Goal: Task Accomplishment & Management: Complete application form

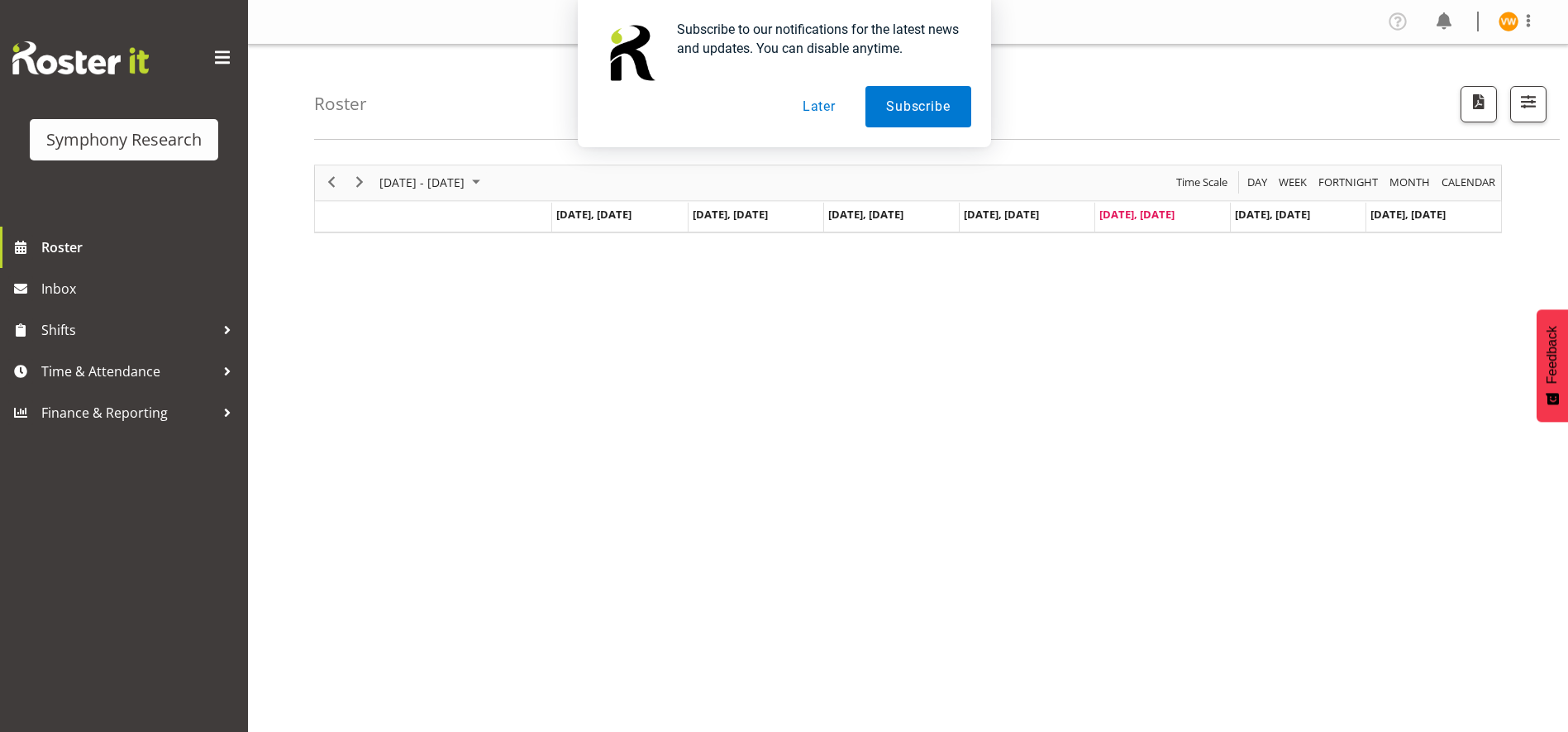
click at [832, 116] on button "Later" at bounding box center [819, 106] width 74 height 41
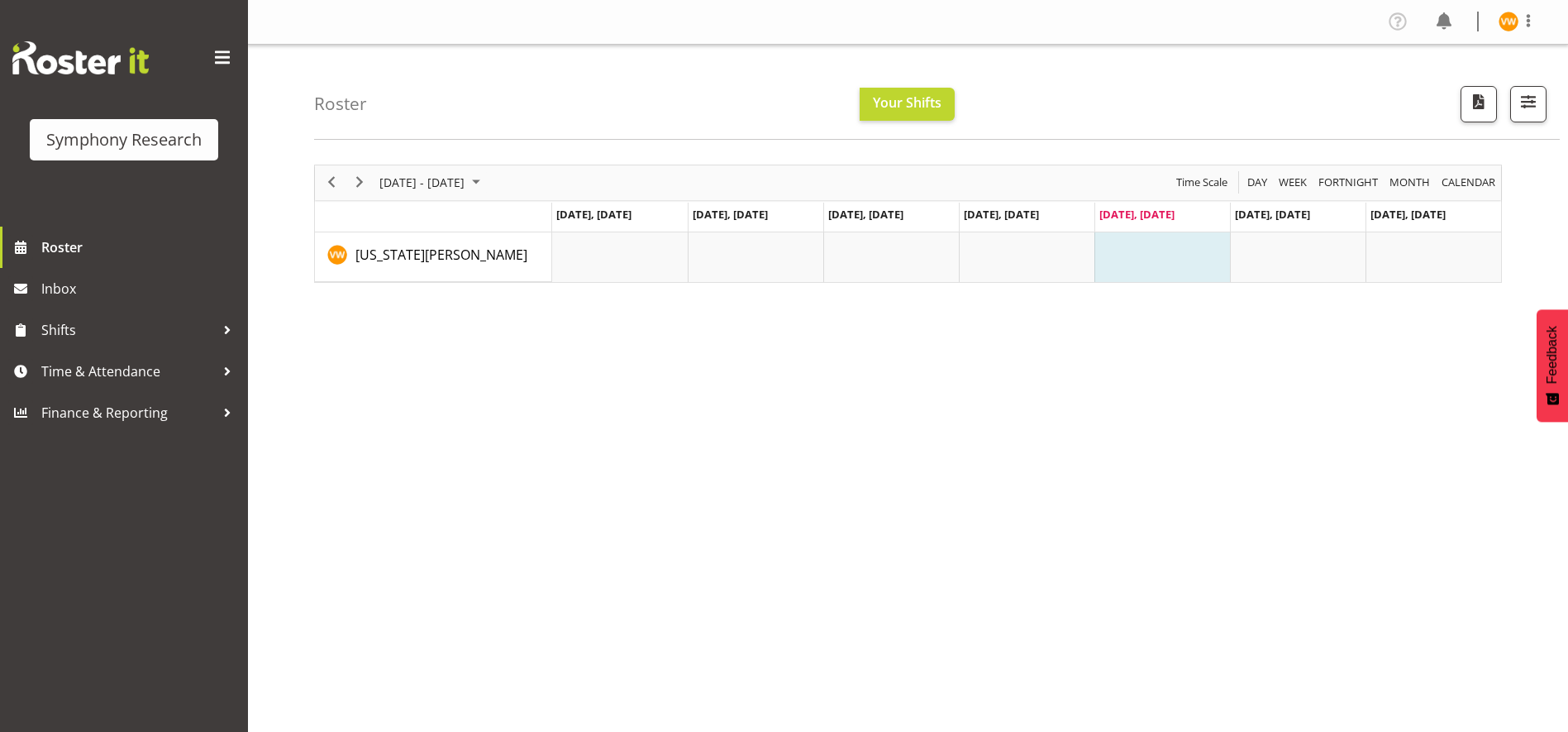
drag, startPoint x: 517, startPoint y: 374, endPoint x: 527, endPoint y: 298, distance: 76.7
click at [519, 371] on div "August 18 - 24, 2025 Today Day Week Fortnight Month calendar Month Agenda Time …" at bounding box center [941, 483] width 1254 height 662
click at [170, 377] on span "Time & Attendance" at bounding box center [128, 371] width 173 height 25
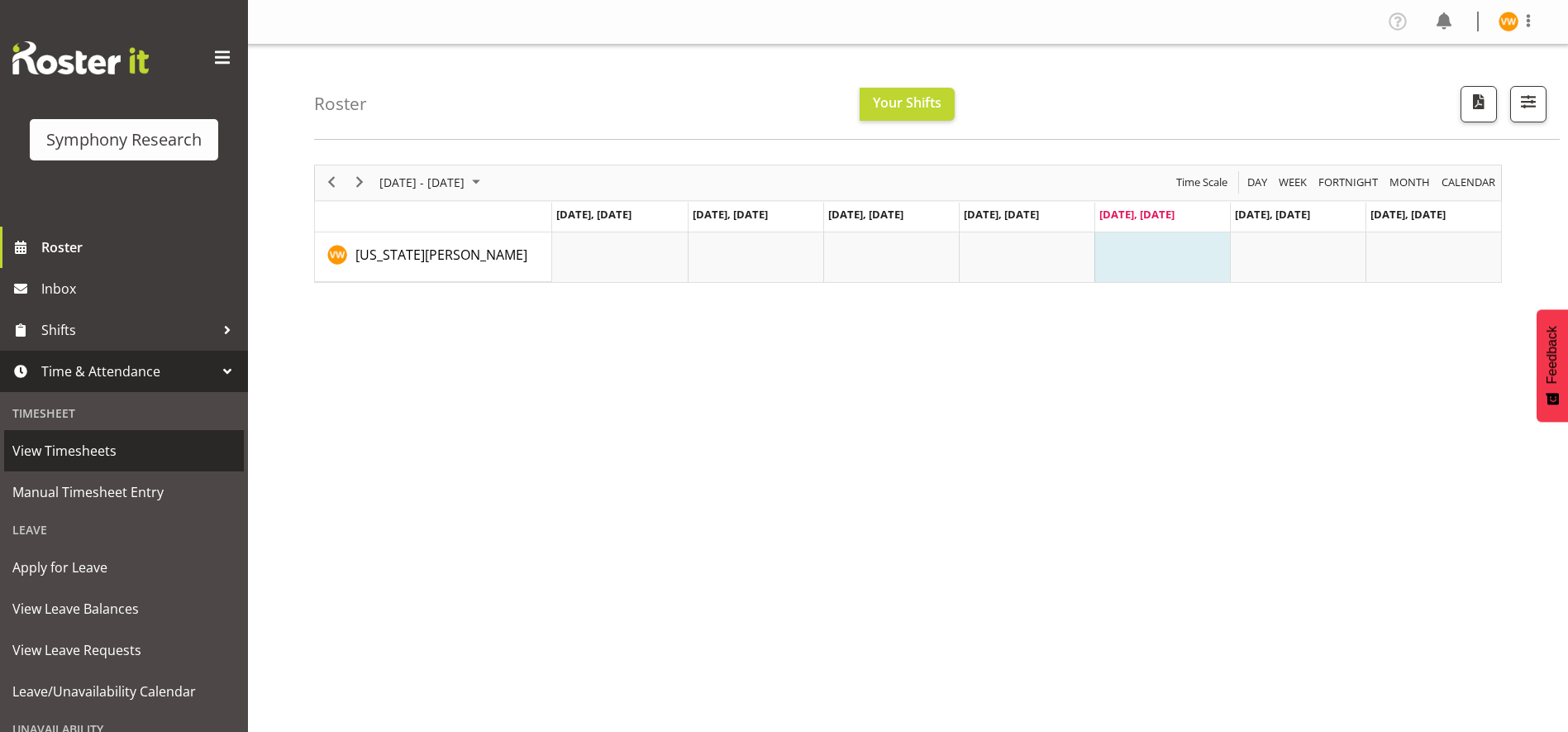
click at [140, 454] on span "View Timesheets" at bounding box center [124, 451] width 223 height 25
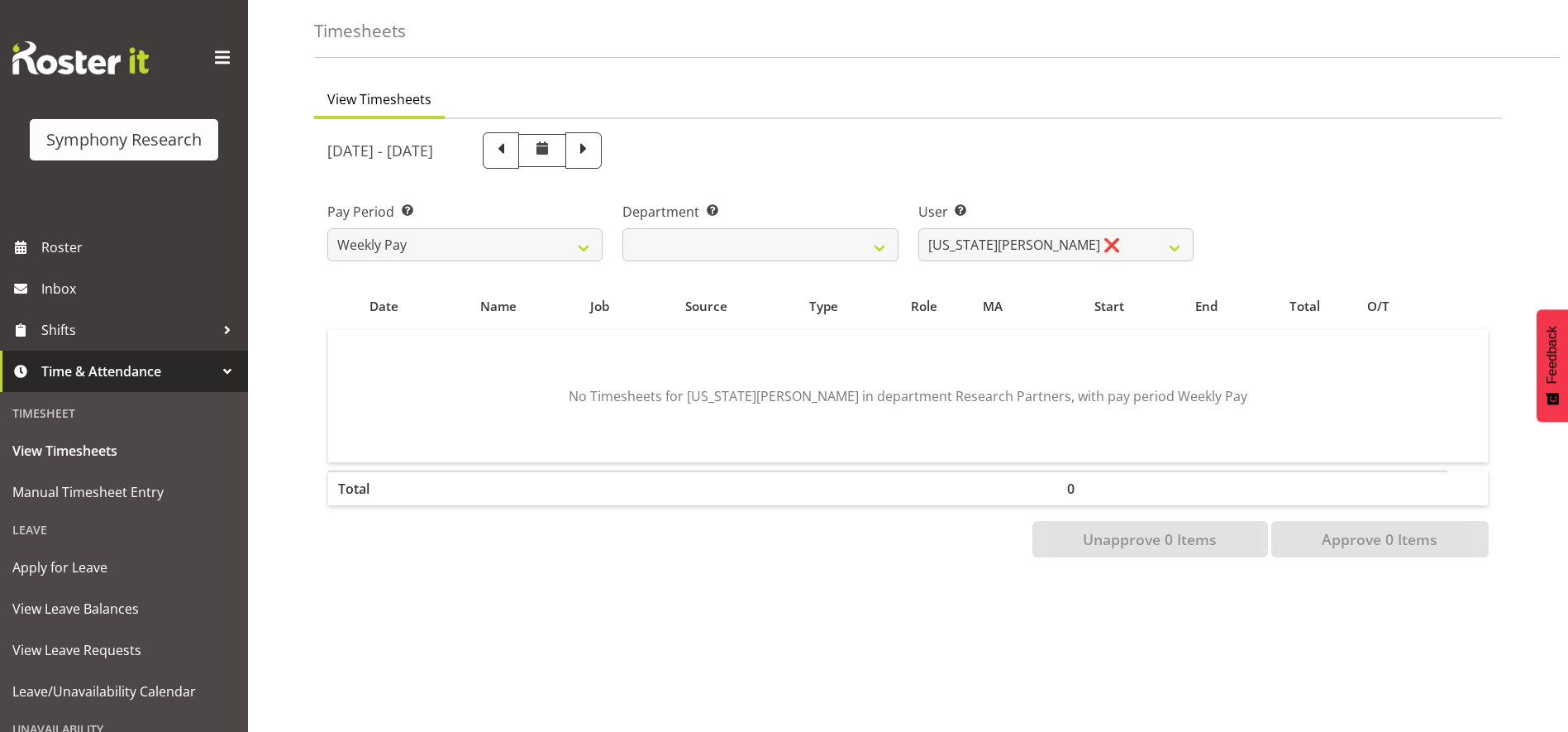
scroll to position [77, 0]
click at [594, 138] on span at bounding box center [584, 148] width 21 height 21
select select
click at [687, 142] on div "[DATE] - [DATE]" at bounding box center [760, 150] width 866 height 37
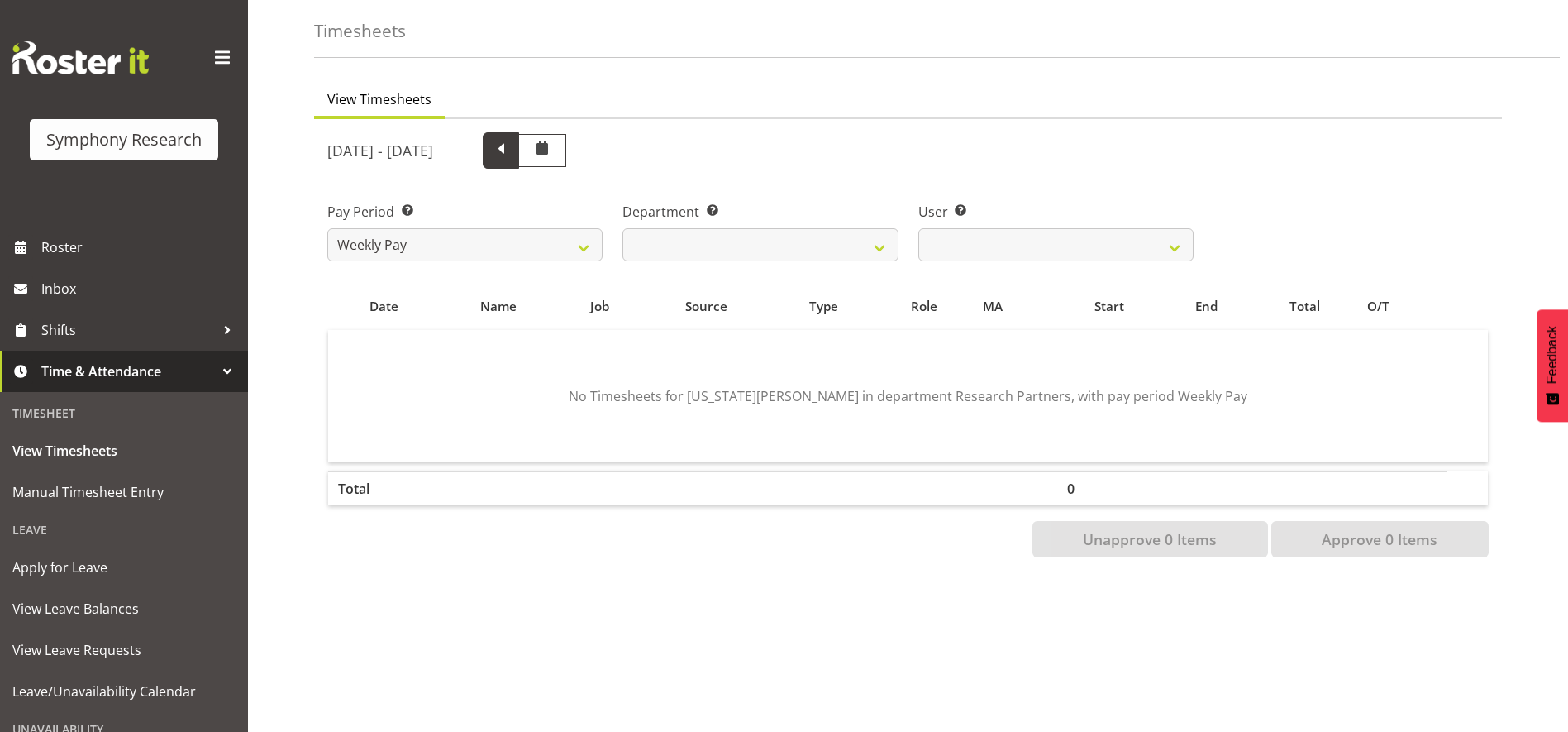
click at [511, 146] on span at bounding box center [501, 148] width 21 height 21
select select
click at [72, 372] on span "Time & Attendance" at bounding box center [128, 371] width 173 height 25
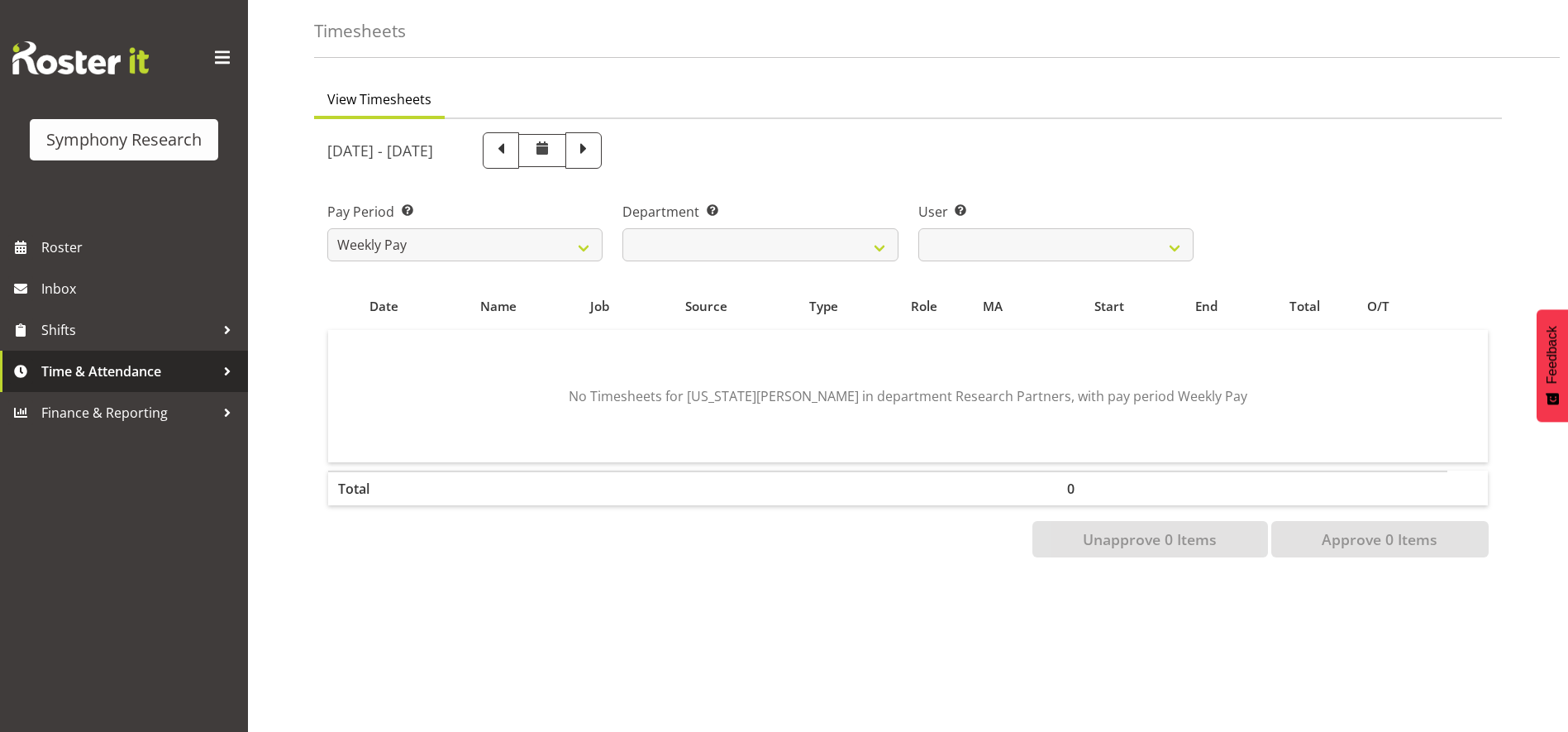
click at [234, 371] on div at bounding box center [227, 371] width 25 height 25
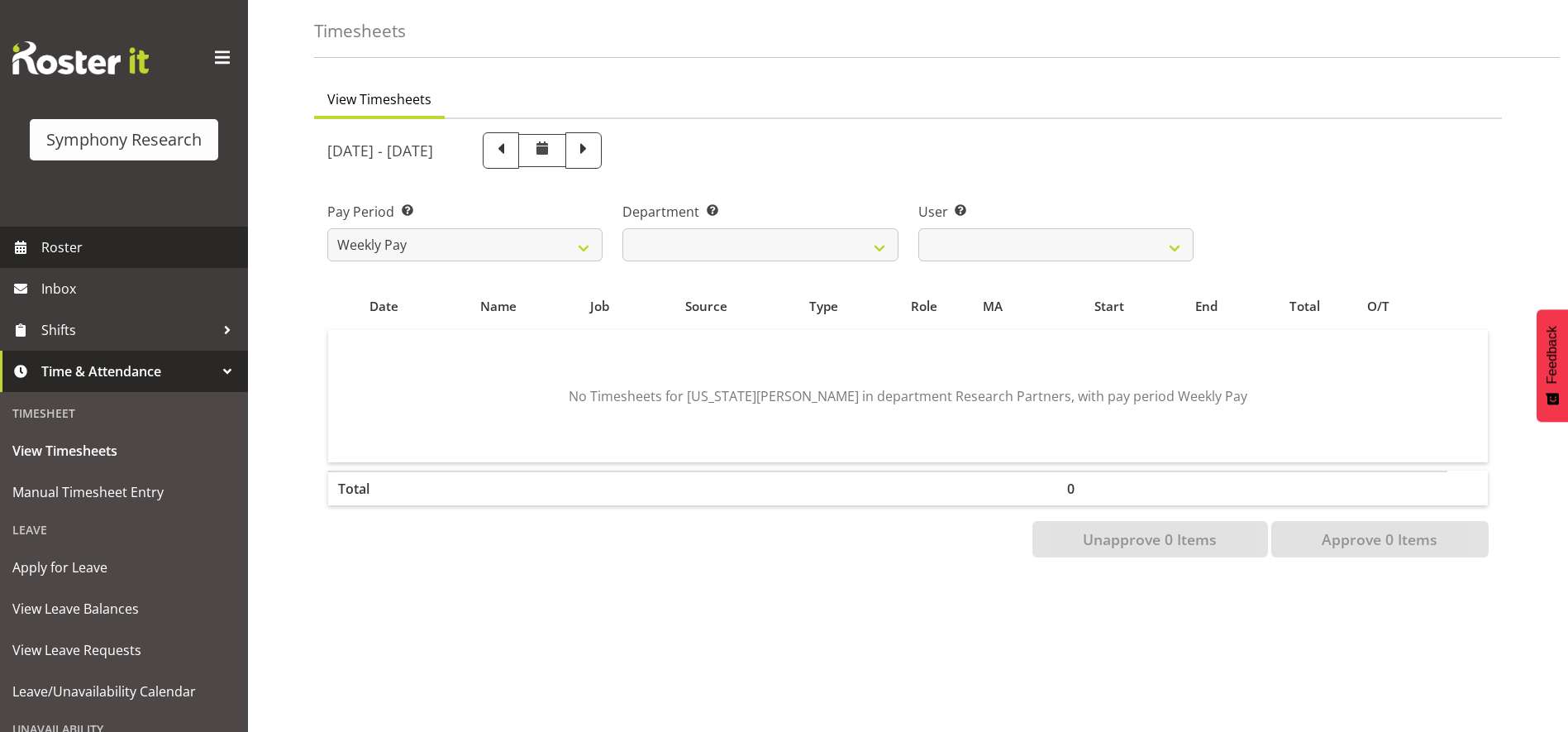
click at [78, 248] on span "Roster" at bounding box center [141, 248] width 198 height 25
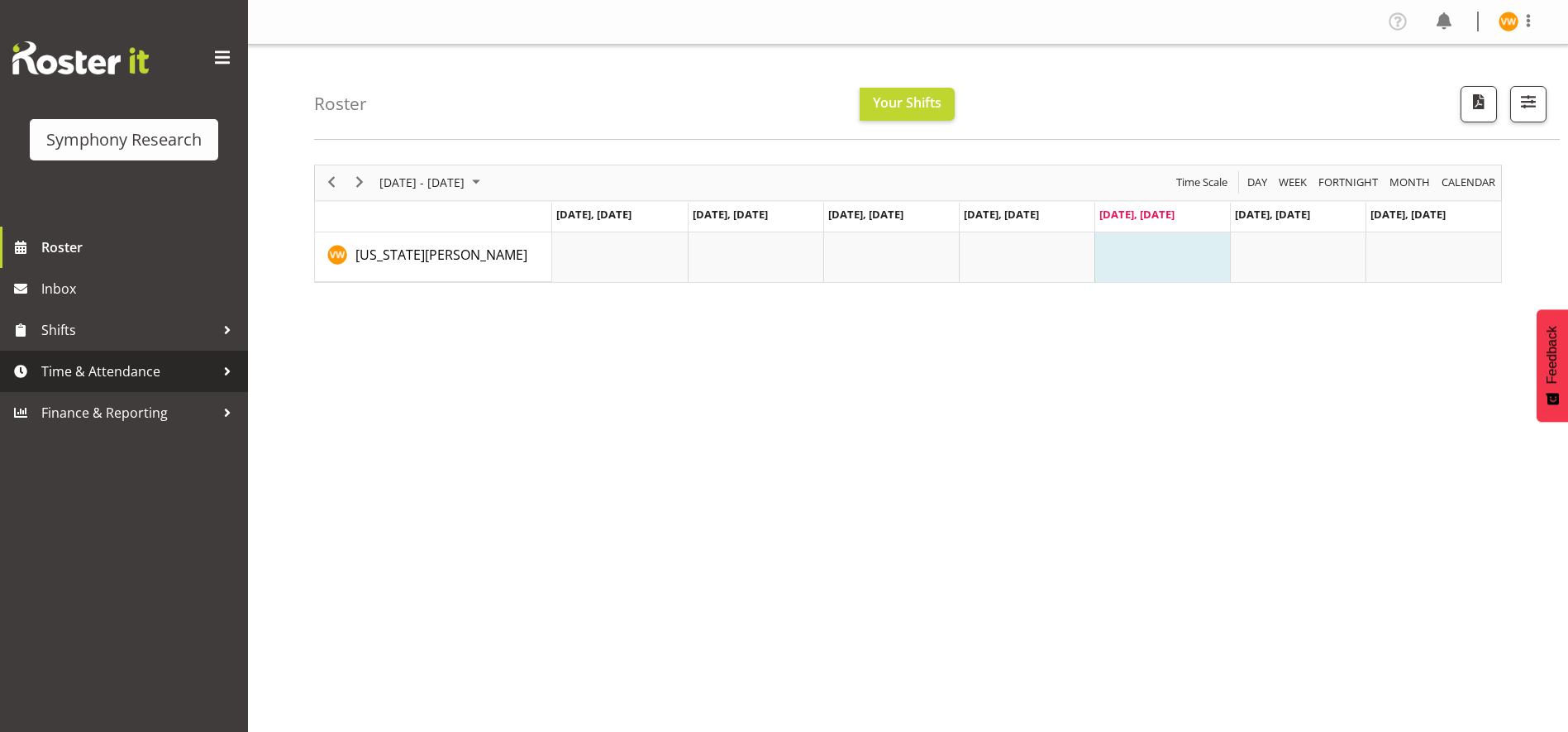
click at [226, 368] on div at bounding box center [227, 371] width 25 height 25
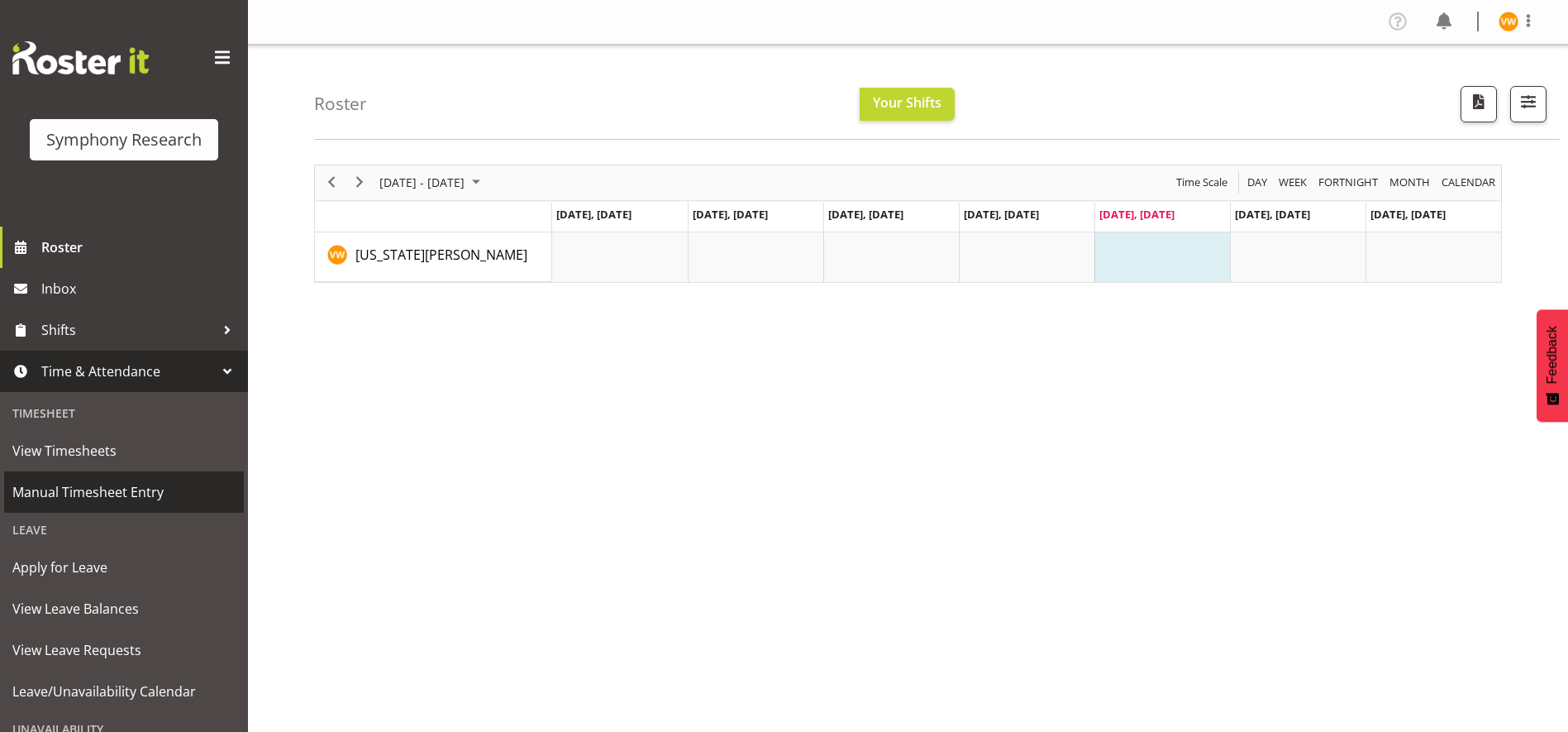
click at [159, 492] on span "Manual Timesheet Entry" at bounding box center [124, 492] width 223 height 25
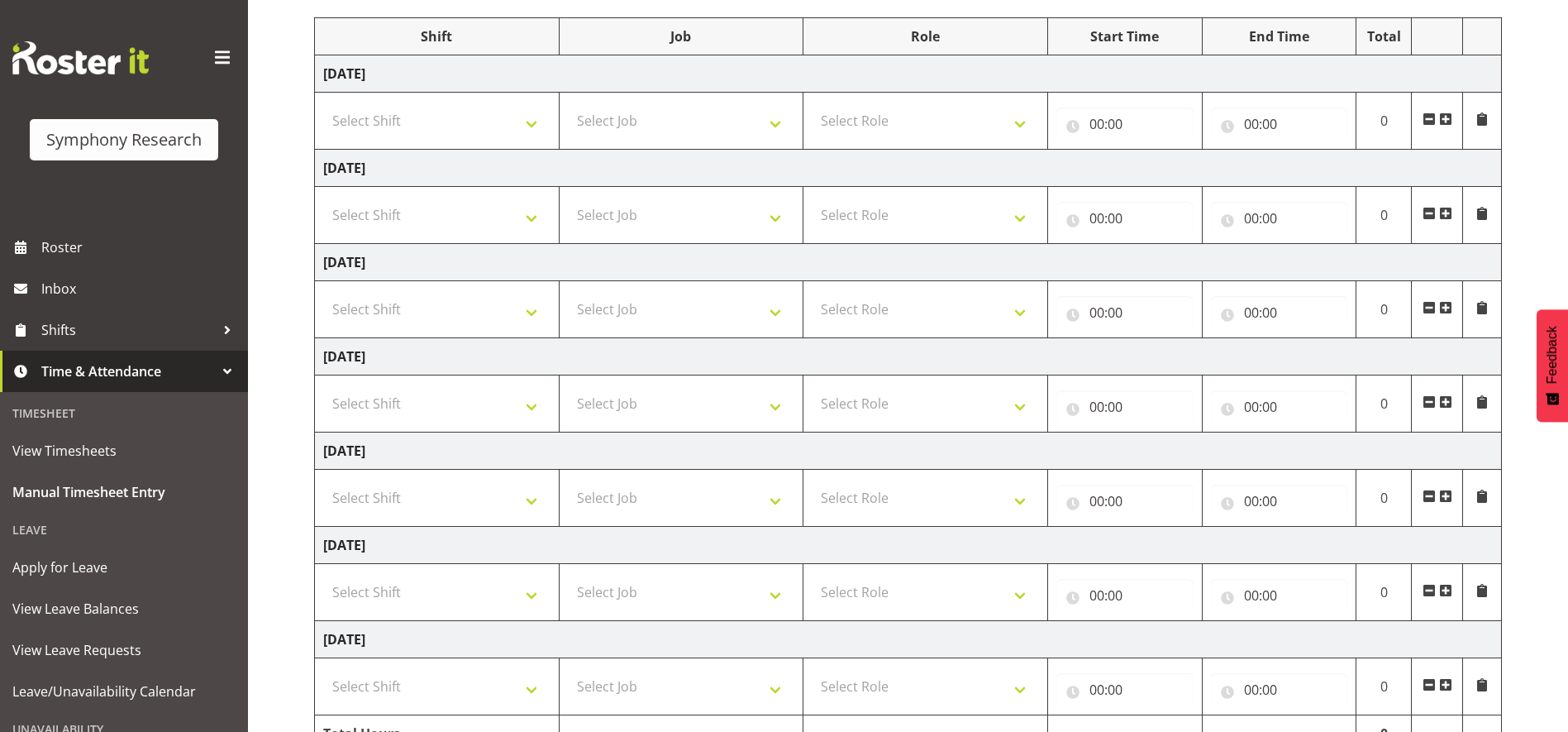
scroll to position [212, 0]
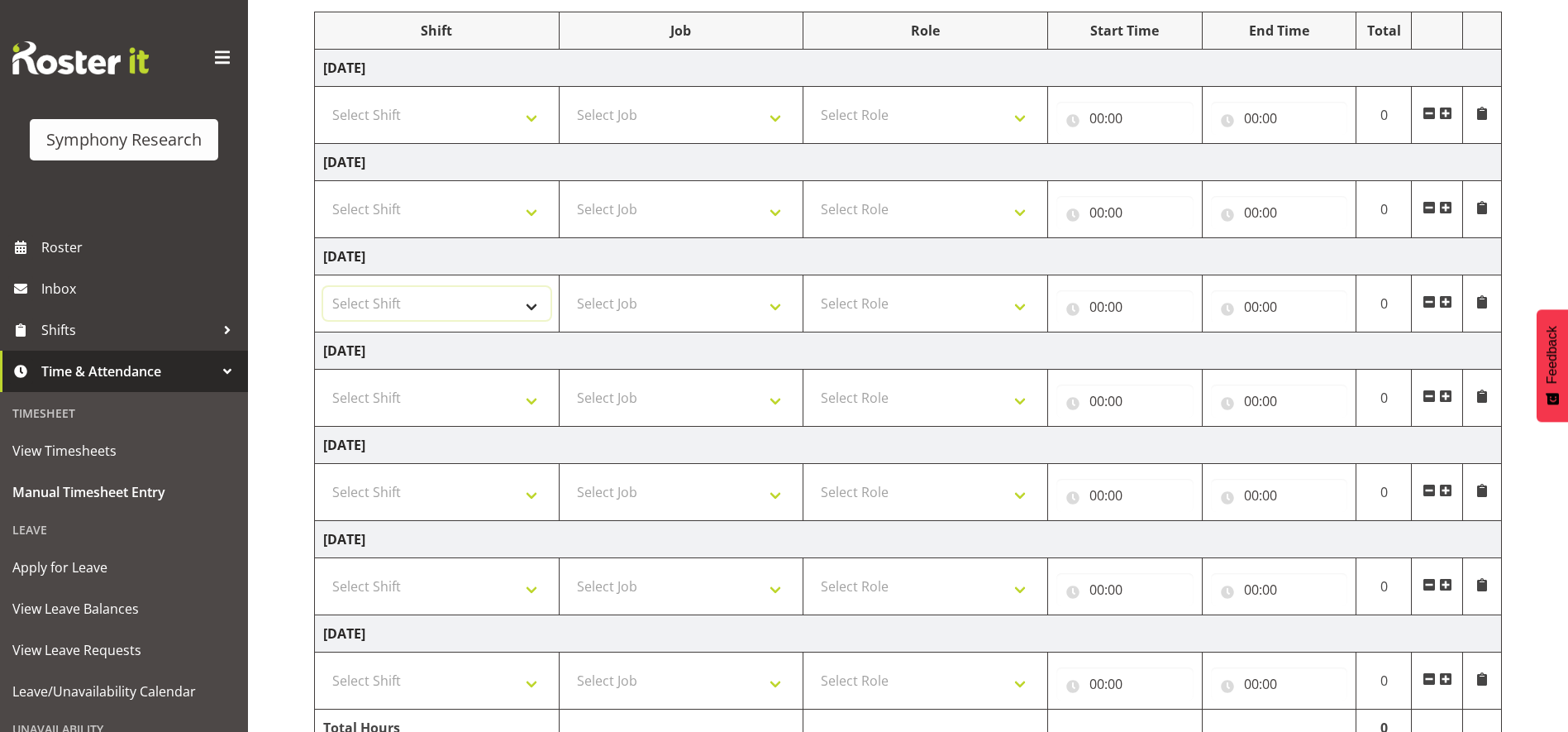
click at [534, 308] on select "Select Shift !!Weekend Residential (Roster IT Shift Label) *Business 9/10am ~ 4…" at bounding box center [437, 303] width 227 height 33
click at [907, 436] on td "Friday 22nd August 2025" at bounding box center [908, 445] width 1188 height 38
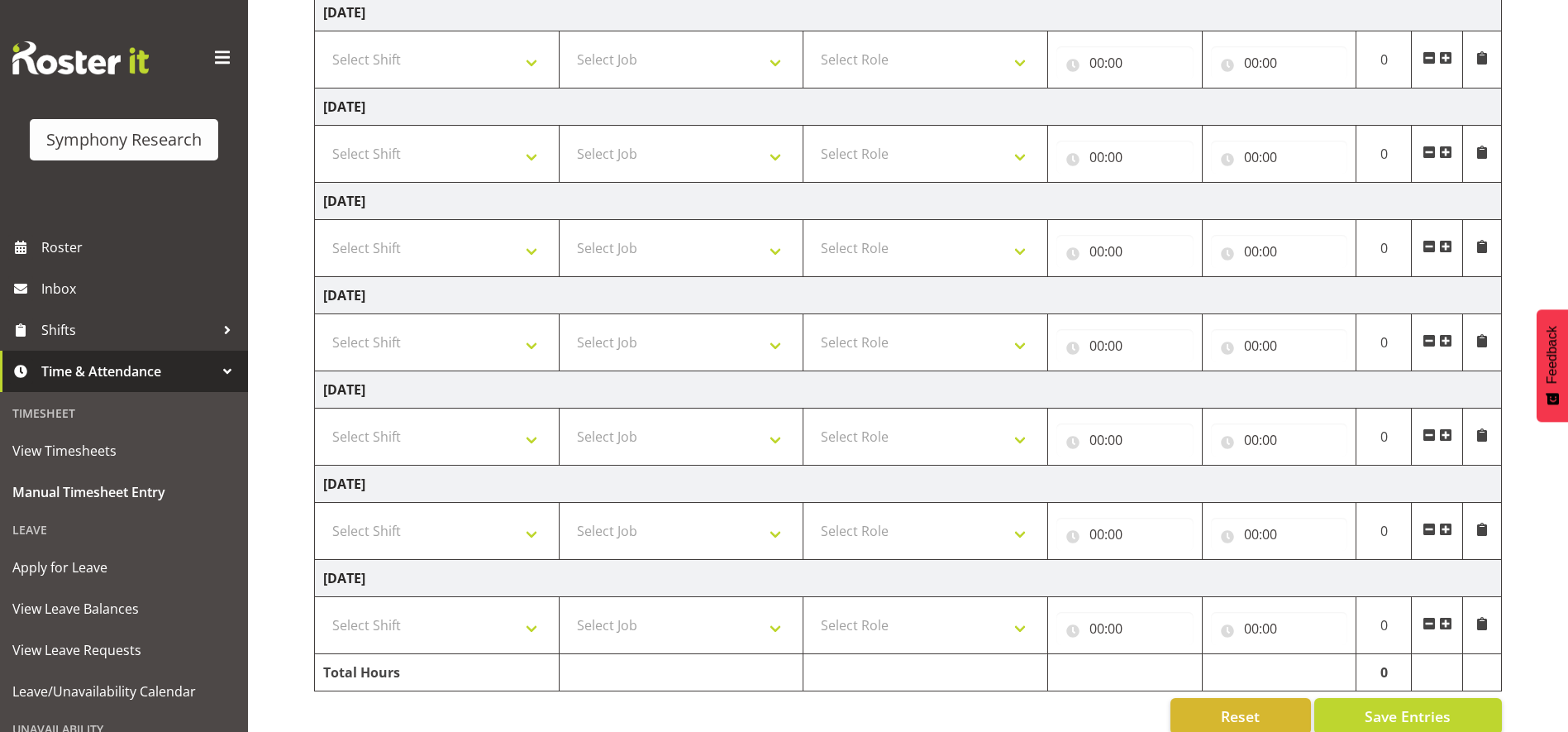
scroll to position [295, 0]
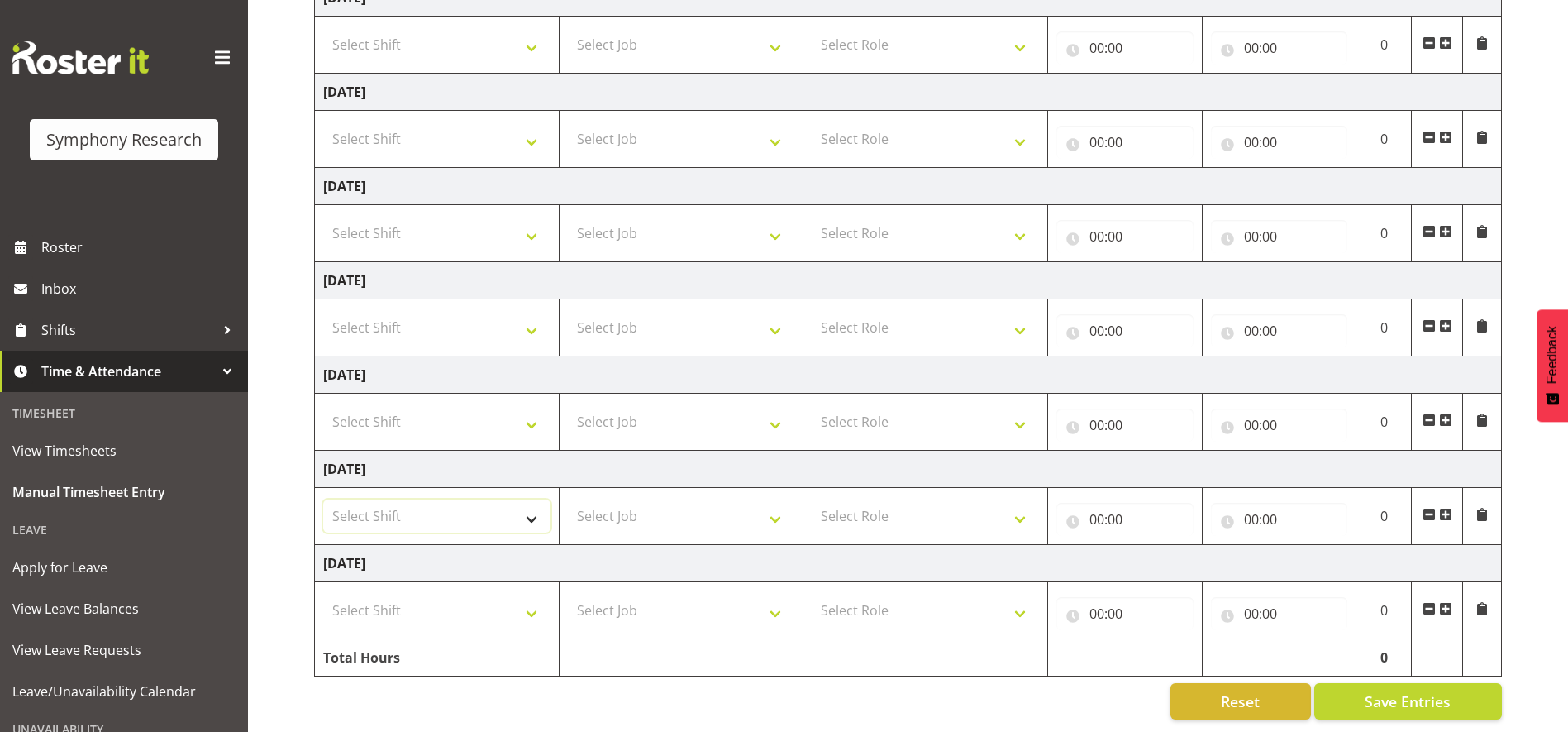
click at [536, 508] on select "Select Shift !!Weekend Residential (Roster IT Shift Label) *Business 9/10am ~ 4…" at bounding box center [437, 515] width 227 height 33
select select "67675"
click at [324, 499] on select "Select Shift !!Weekend Residential (Roster IT Shift Label) *Business 9/10am ~ 4…" at bounding box center [437, 515] width 227 height 33
click at [772, 508] on select "Select Job 550060 IF Admin 553492 World Poll Aus Wave 2 Main 2025 553493 World …" at bounding box center [682, 515] width 227 height 33
click at [779, 510] on select "Select Job 550060 IF Admin 553492 World Poll Aus Wave 2 Main 2025 553493 World …" at bounding box center [682, 515] width 227 height 33
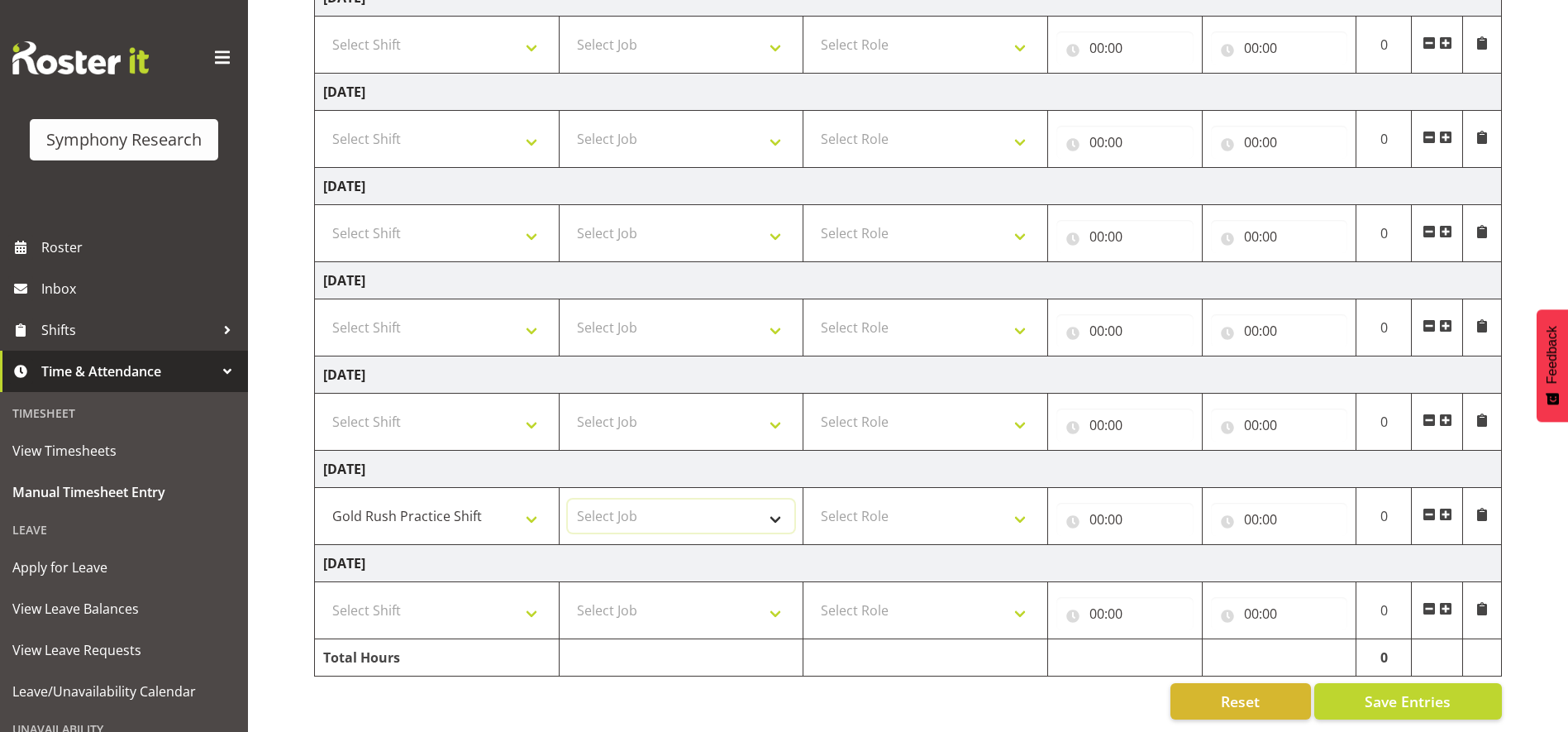
click at [779, 510] on select "Select Job 550060 IF Admin 553492 World Poll Aus Wave 2 Main 2025 553493 World …" at bounding box center [682, 515] width 227 height 33
select select "7759"
click at [568, 499] on select "Select Job 550060 IF Admin 553492 World Poll Aus Wave 2 Main 2025 553493 World …" at bounding box center [682, 515] width 227 height 33
click at [1028, 510] on select "Select Role Briefing Interviewing" at bounding box center [926, 515] width 227 height 33
select select "47"
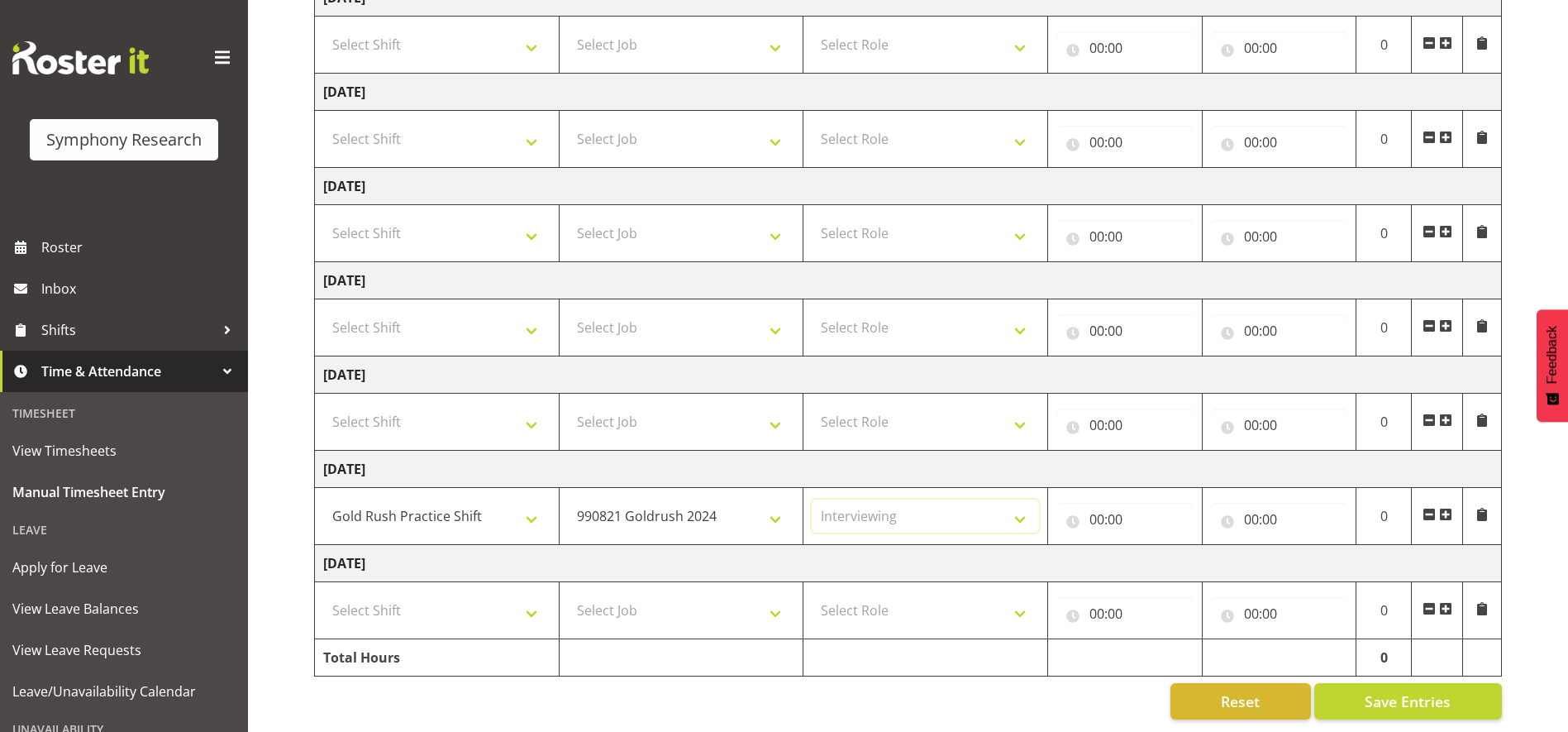
click at [812, 499] on select "Select Role Briefing Interviewing" at bounding box center [926, 515] width 227 height 33
click at [1076, 511] on input "00:00" at bounding box center [1125, 519] width 137 height 33
click at [1168, 556] on select "00 01 02 03 04 05 06 07 08 09 10 11 12 13 14 15 16 17 18 19 20 21 22 23" at bounding box center [1169, 562] width 38 height 33
select select "12"
click at [1151, 545] on select "00 01 02 03 04 05 06 07 08 09 10 11 12 13 14 15 16 17 18 19 20 21 22 23" at bounding box center [1169, 562] width 38 height 33
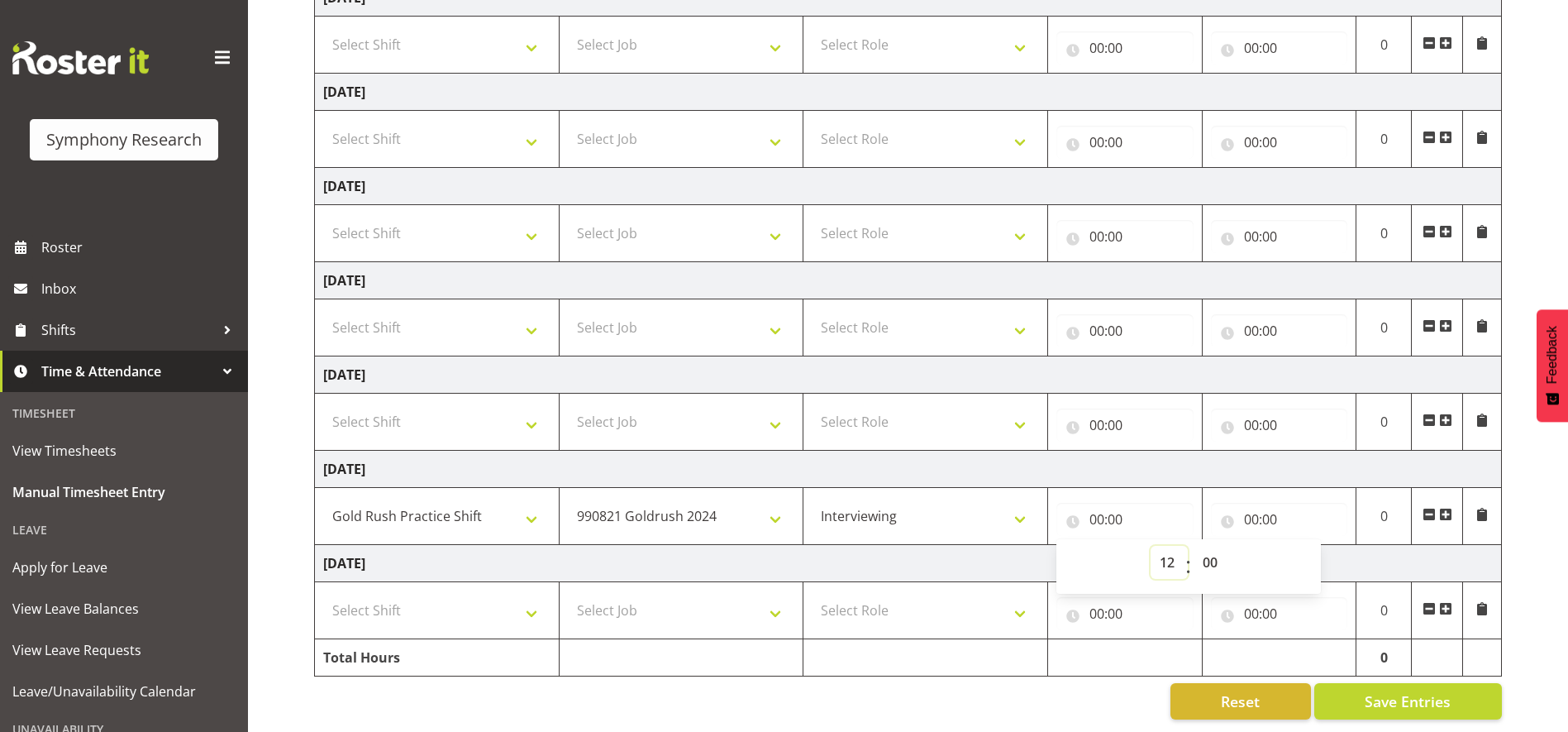
type input "12:00"
click at [1259, 508] on input "00:00" at bounding box center [1279, 519] width 137 height 33
click at [1231, 509] on input "00:00" at bounding box center [1279, 519] width 137 height 33
click at [1249, 507] on input "00:00" at bounding box center [1279, 519] width 137 height 33
click at [1305, 553] on select "00 01 02 03 04 05 06 07 08 09 10 11 12 13 14 15 16 17 18 19 20 21 22 23" at bounding box center [1323, 562] width 38 height 33
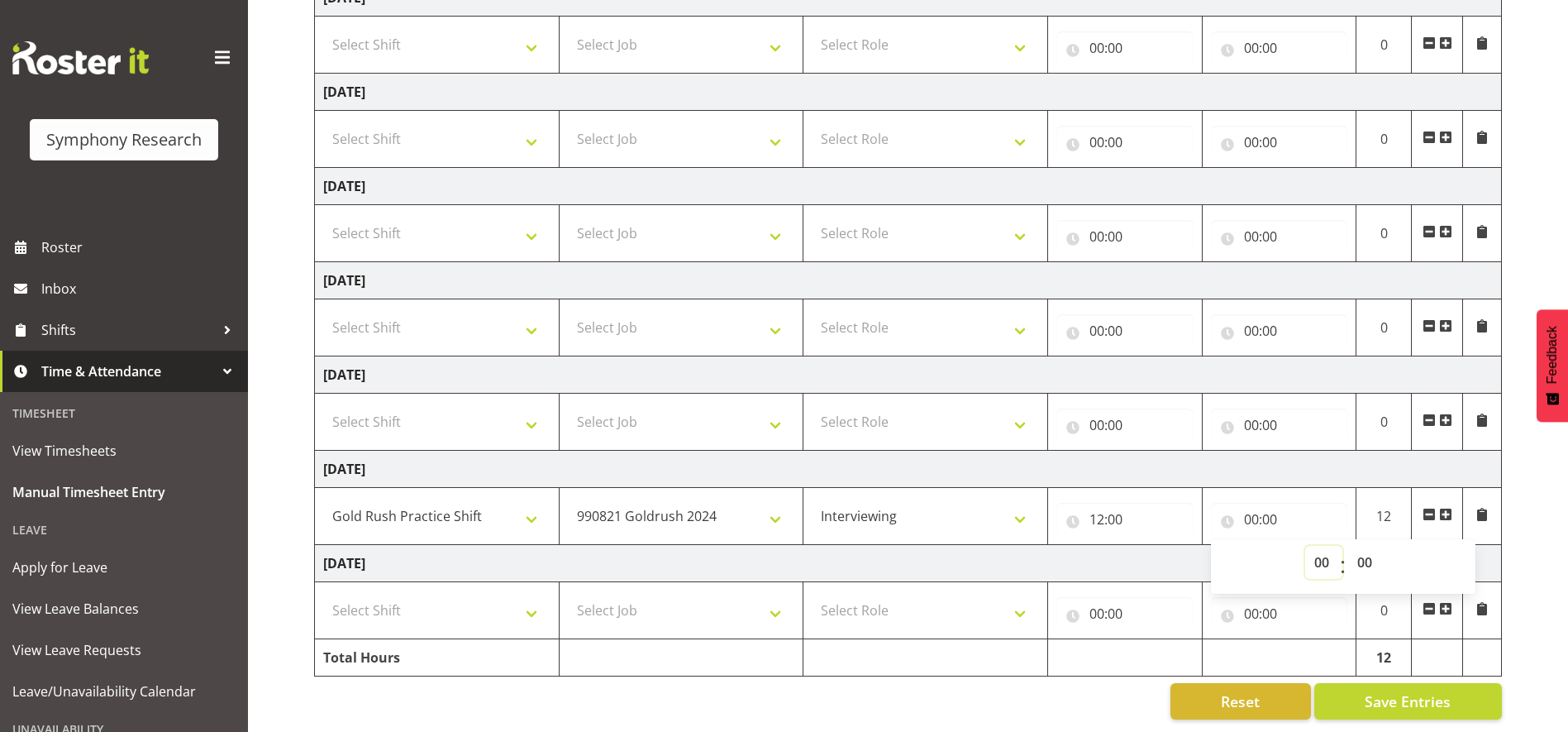
select select "16"
click at [1305, 545] on select "00 01 02 03 04 05 06 07 08 09 10 11 12 13 14 15 16 17 18 19 20 21 22 23" at bounding box center [1323, 562] width 38 height 33
type input "16:00"
click at [1416, 693] on span "Save Entries" at bounding box center [1407, 701] width 86 height 21
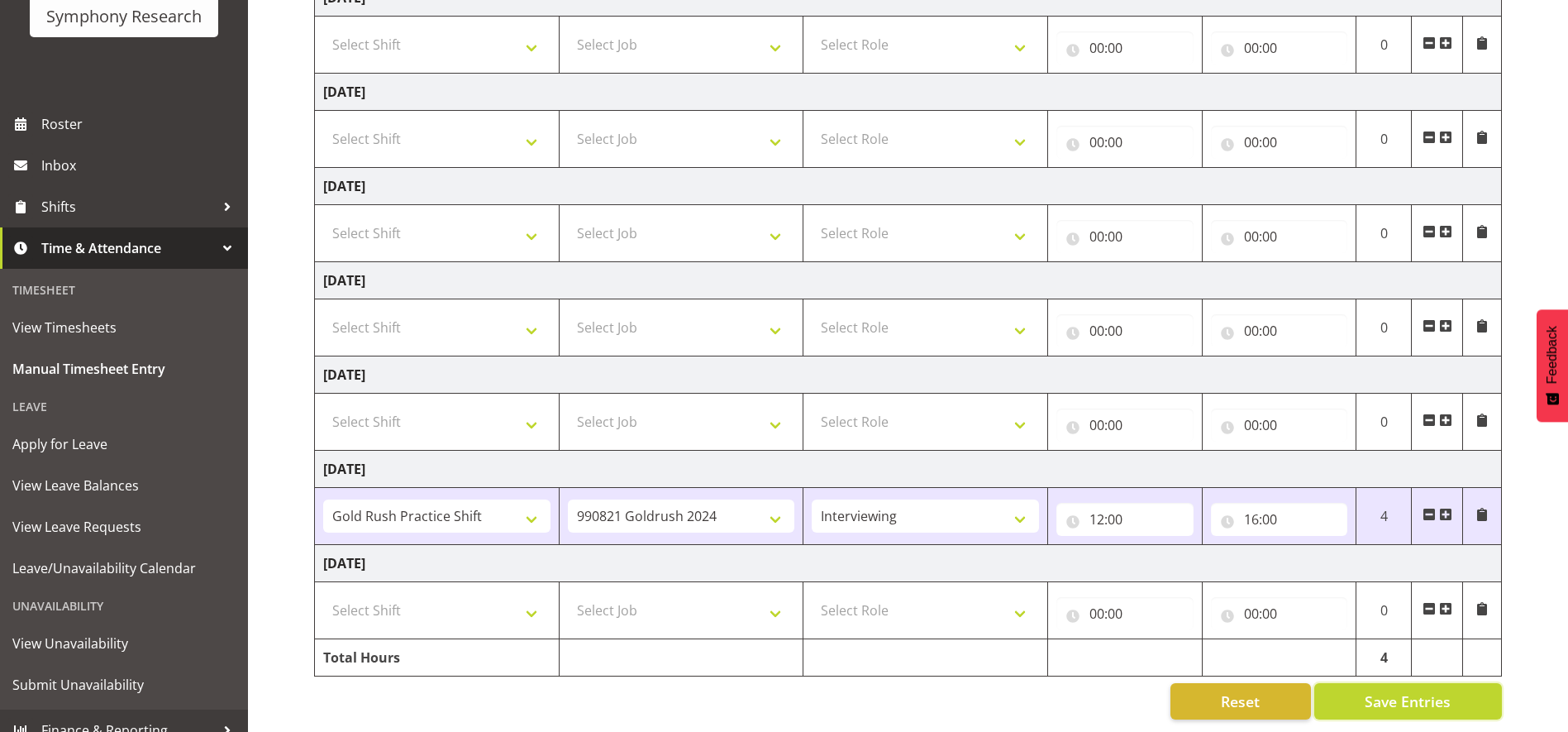
scroll to position [126, 0]
click at [1428, 691] on span "Save Entries" at bounding box center [1407, 701] width 86 height 21
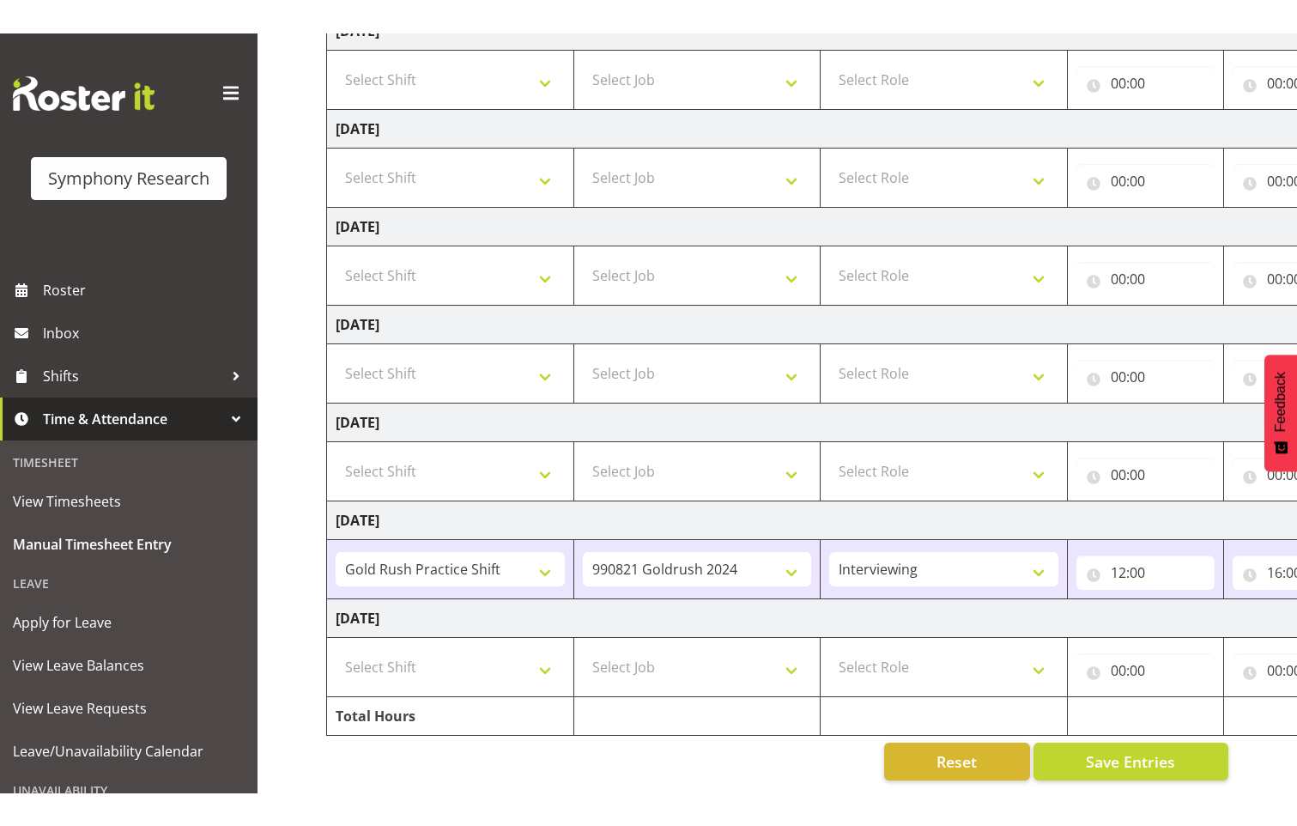
scroll to position [239, 0]
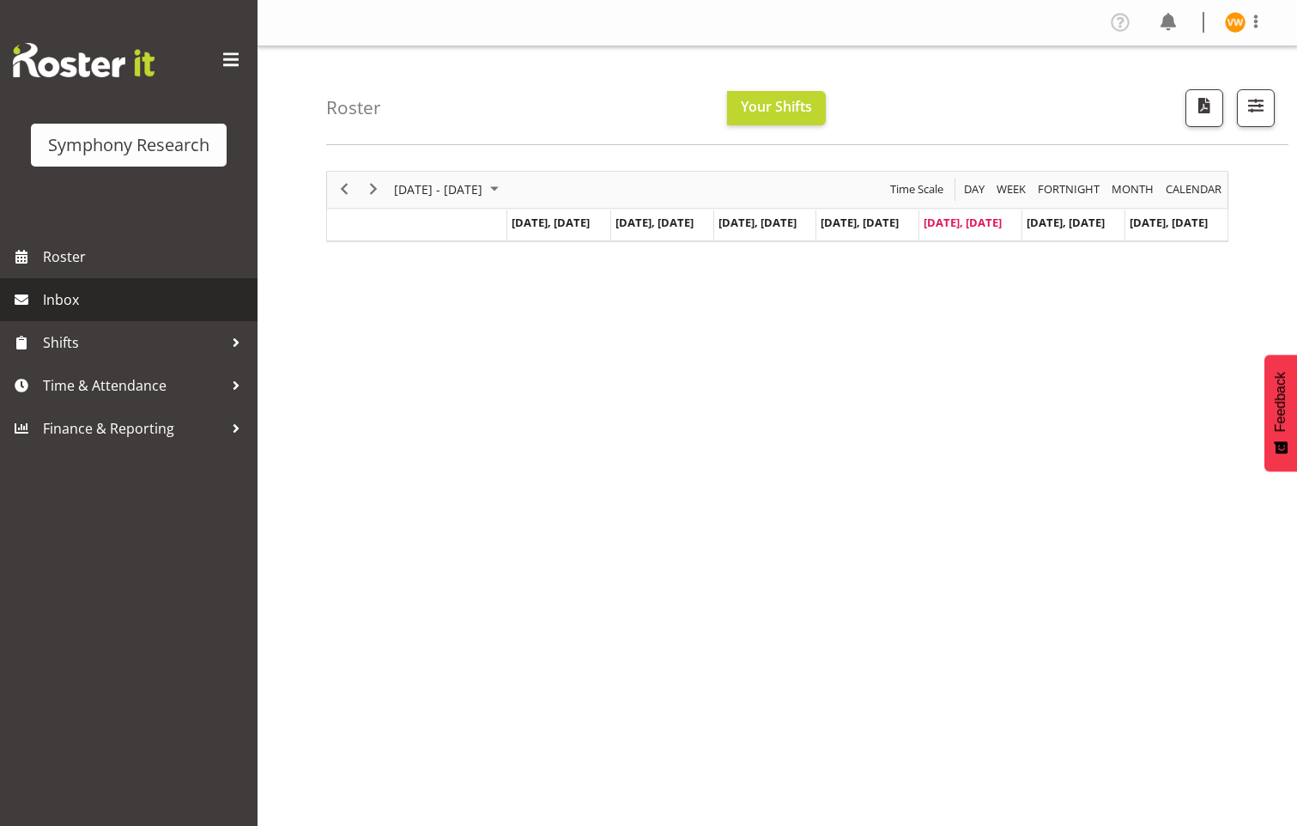
click at [69, 300] on span "Inbox" at bounding box center [146, 300] width 206 height 26
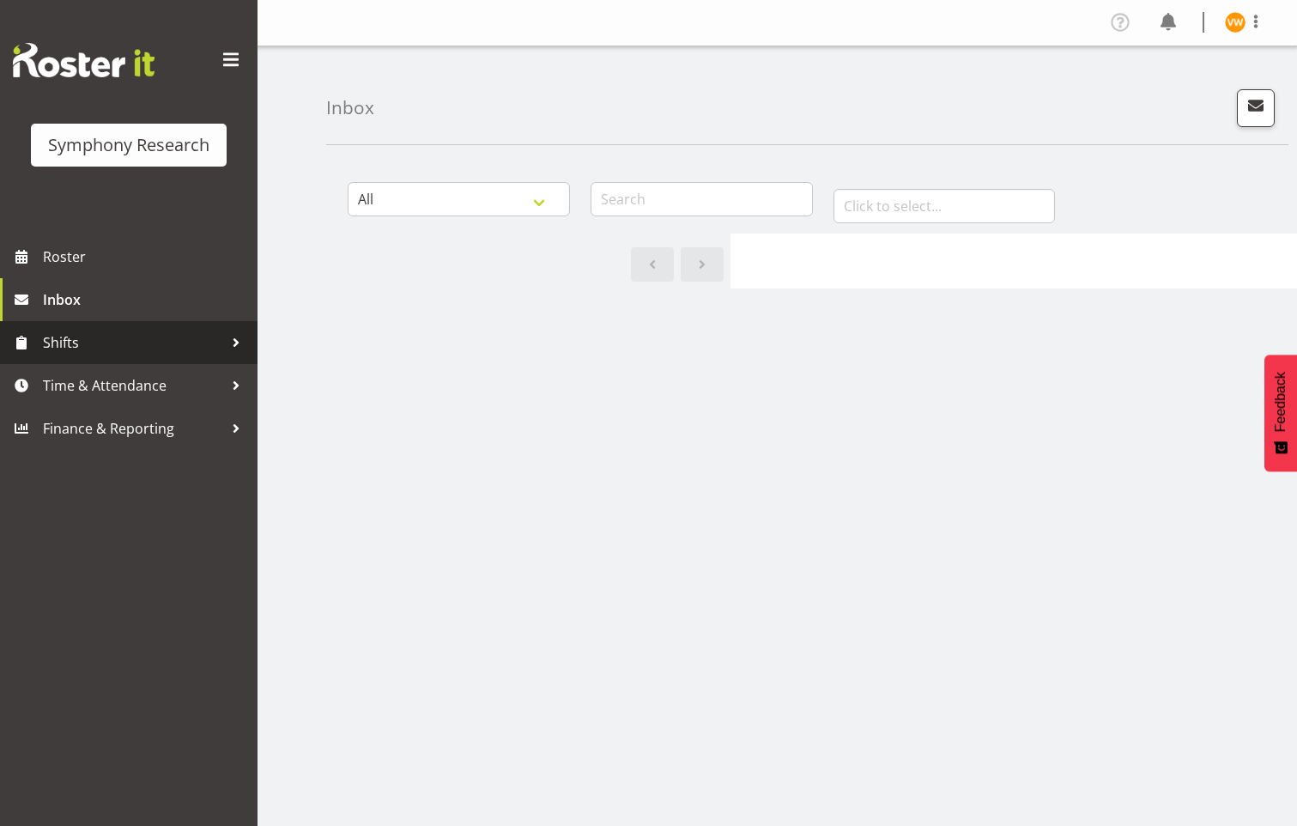
click at [232, 342] on div at bounding box center [236, 343] width 26 height 26
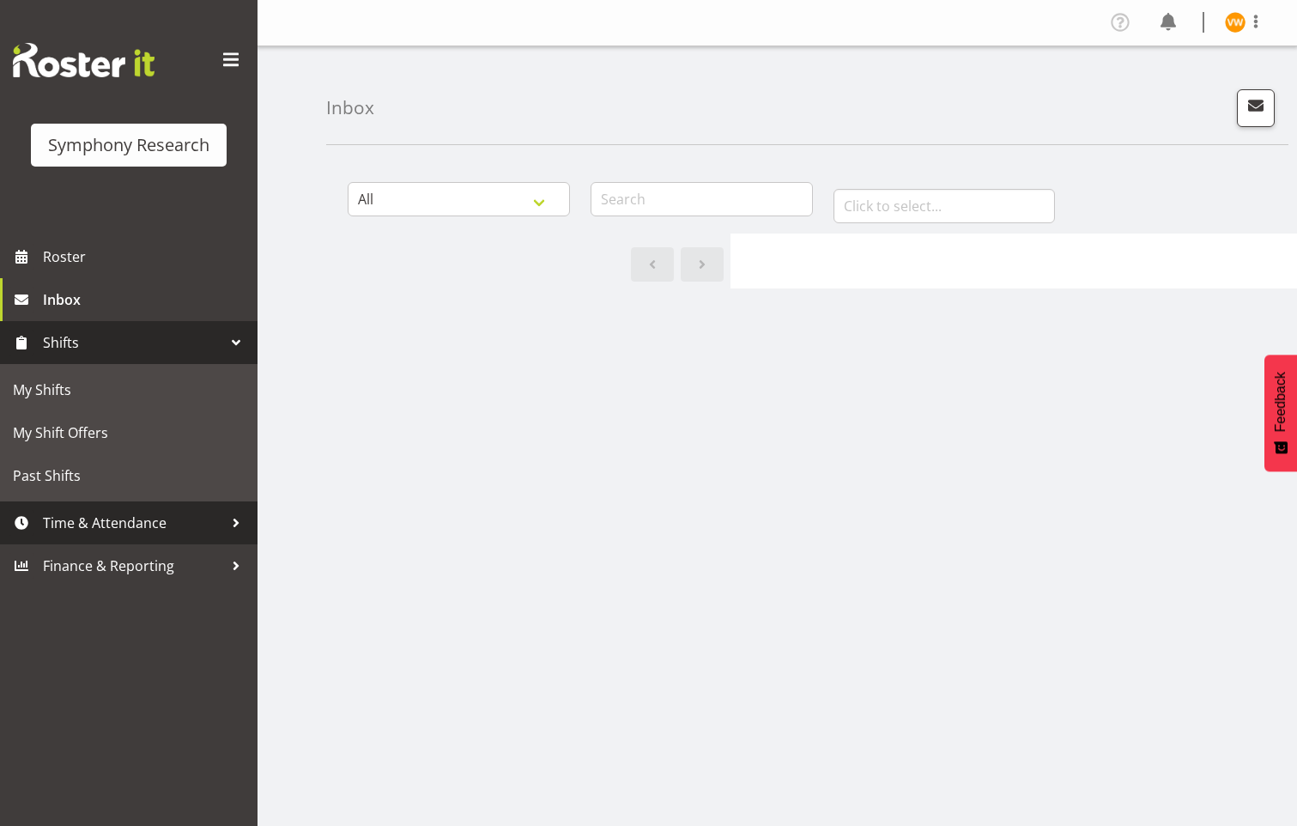
click at [107, 527] on span "Time & Attendance" at bounding box center [133, 523] width 180 height 26
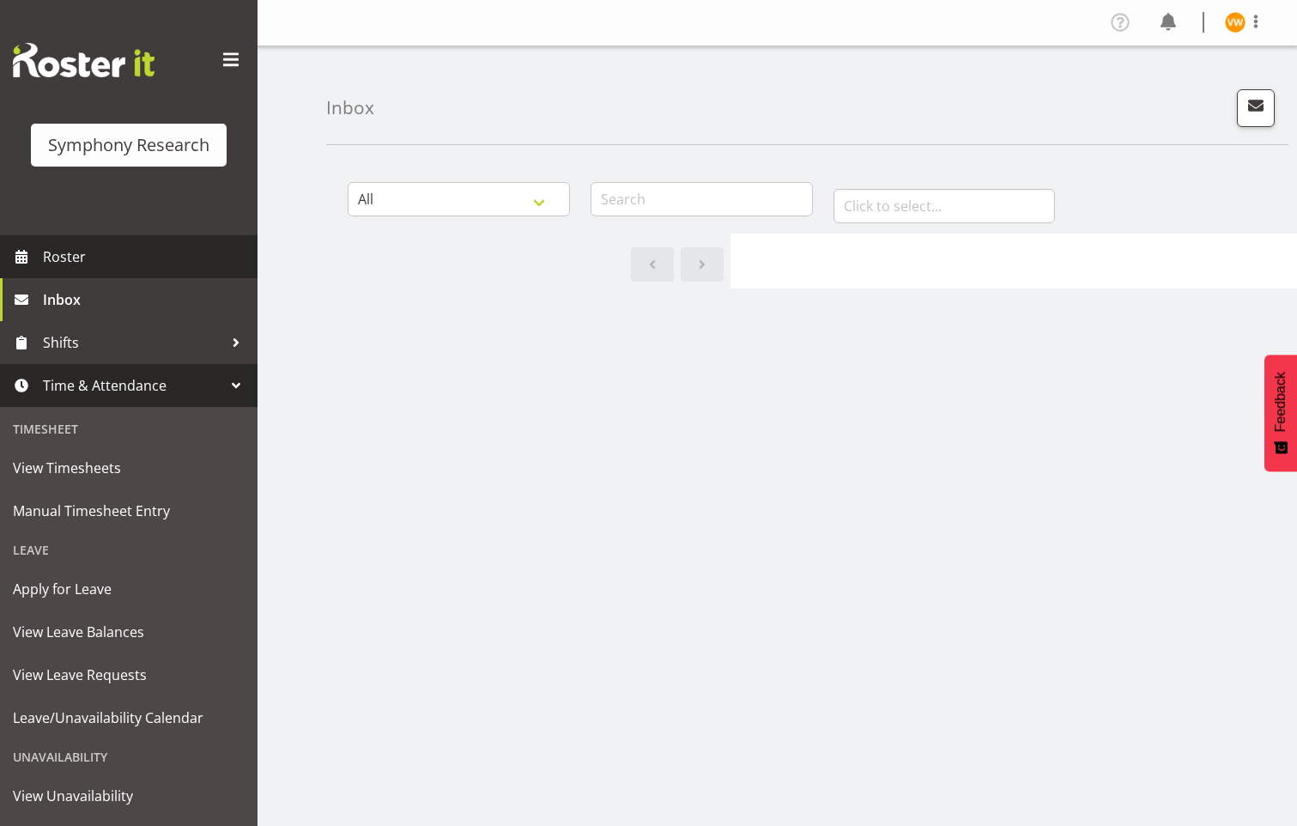
click at [59, 259] on span "Roster" at bounding box center [146, 257] width 206 height 26
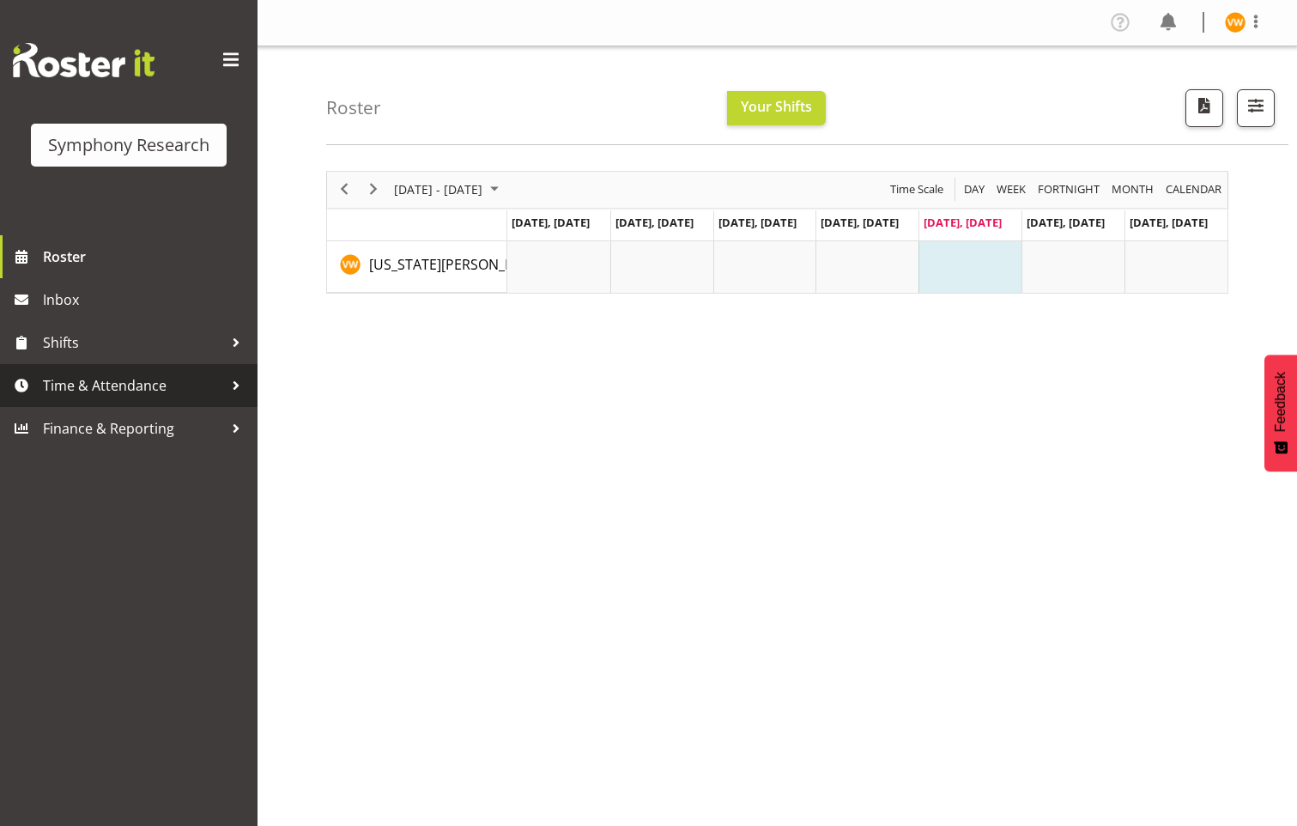
click at [96, 388] on span "Time & Attendance" at bounding box center [133, 385] width 180 height 26
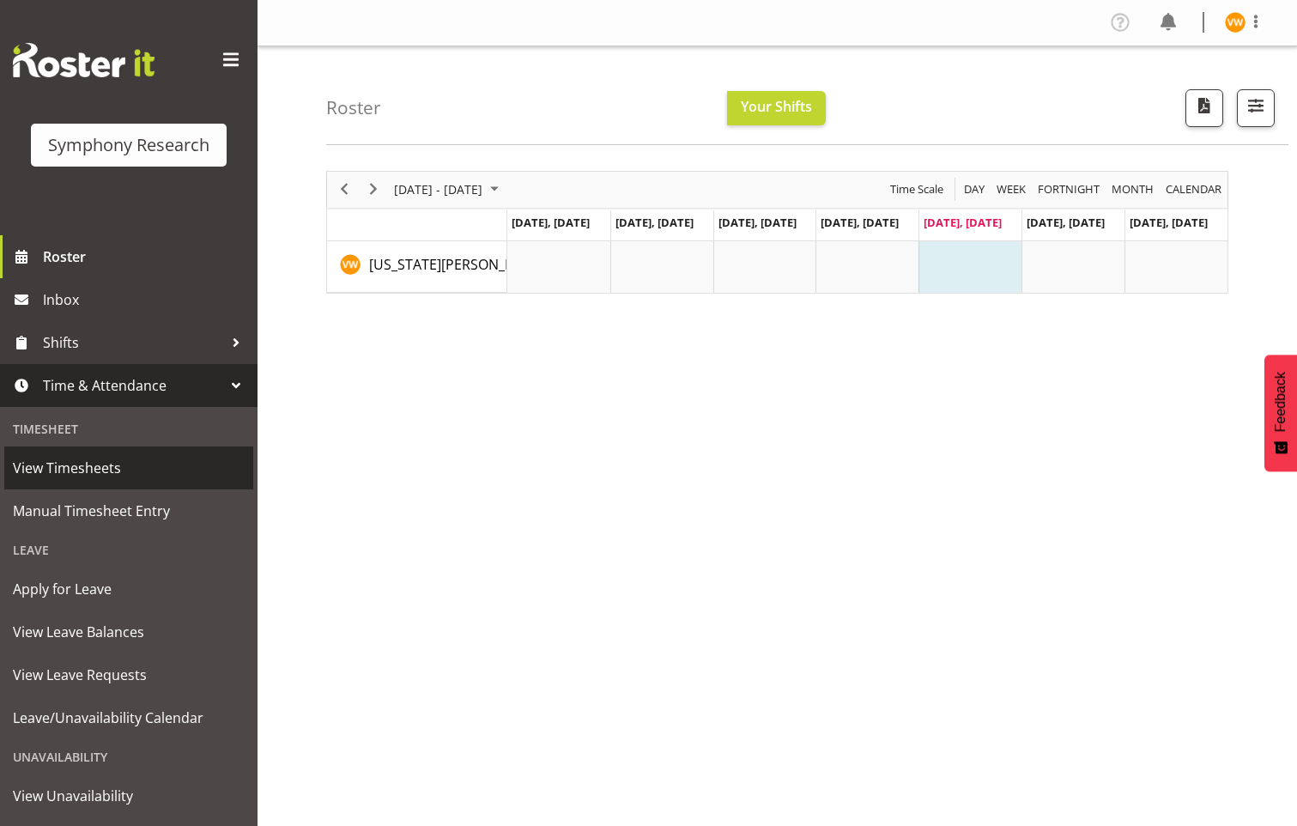
click at [83, 466] on span "View Timesheets" at bounding box center [129, 468] width 232 height 26
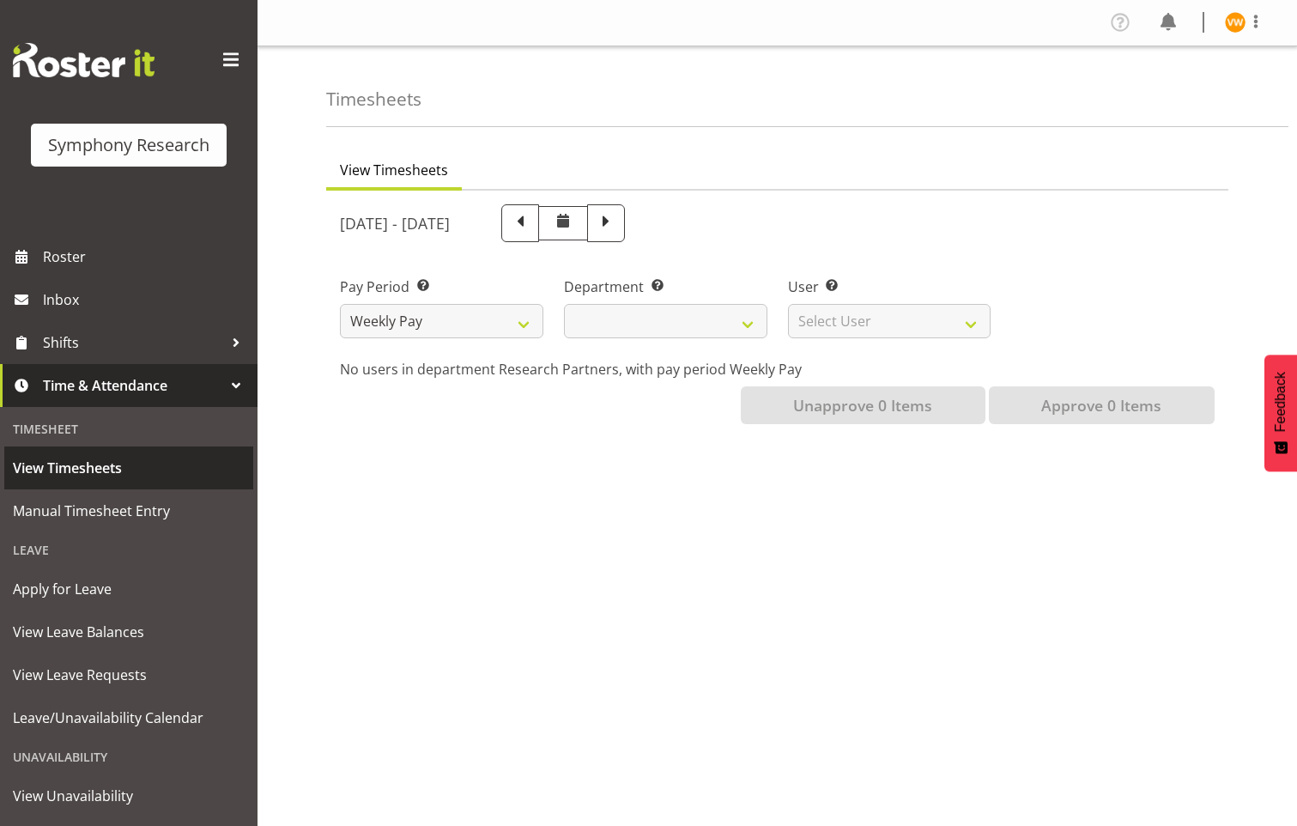
select select
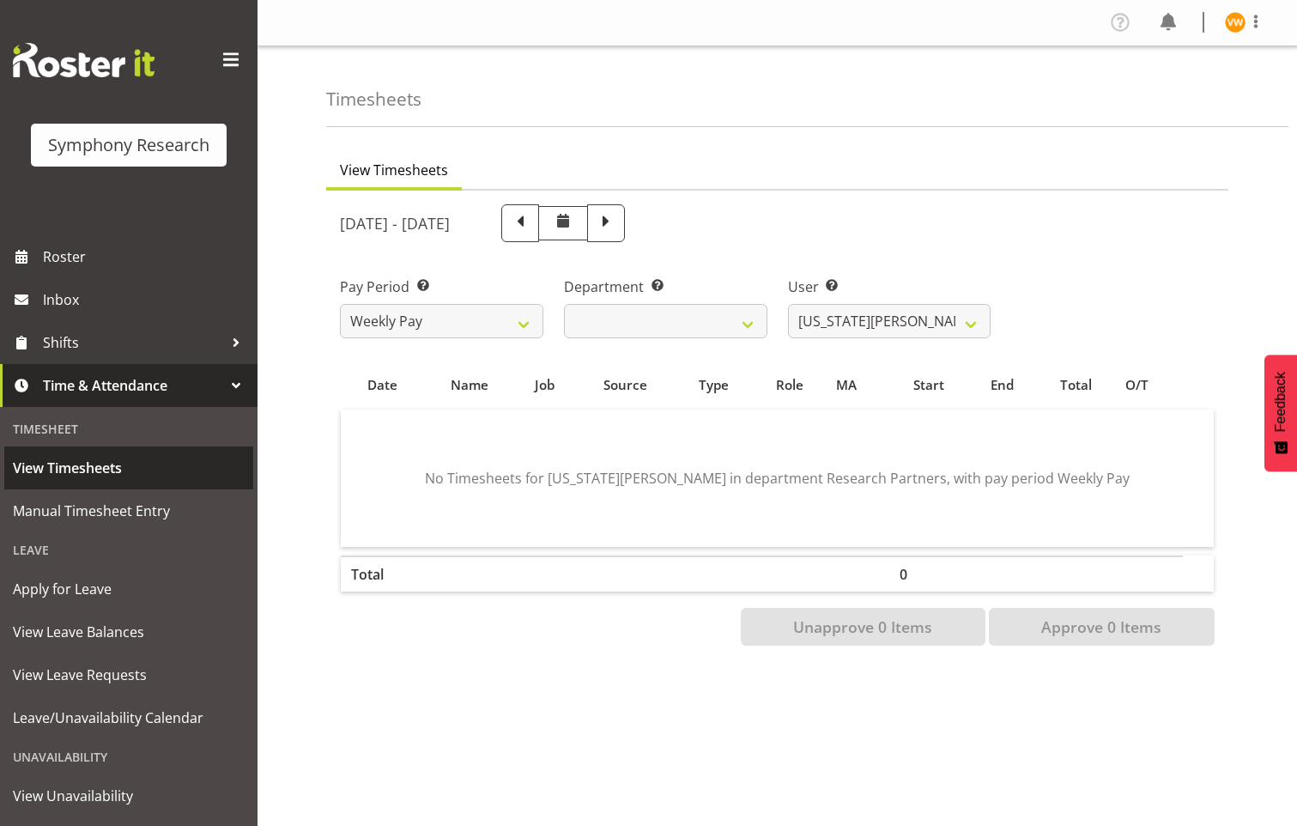
click at [82, 469] on span "View Timesheets" at bounding box center [129, 468] width 232 height 26
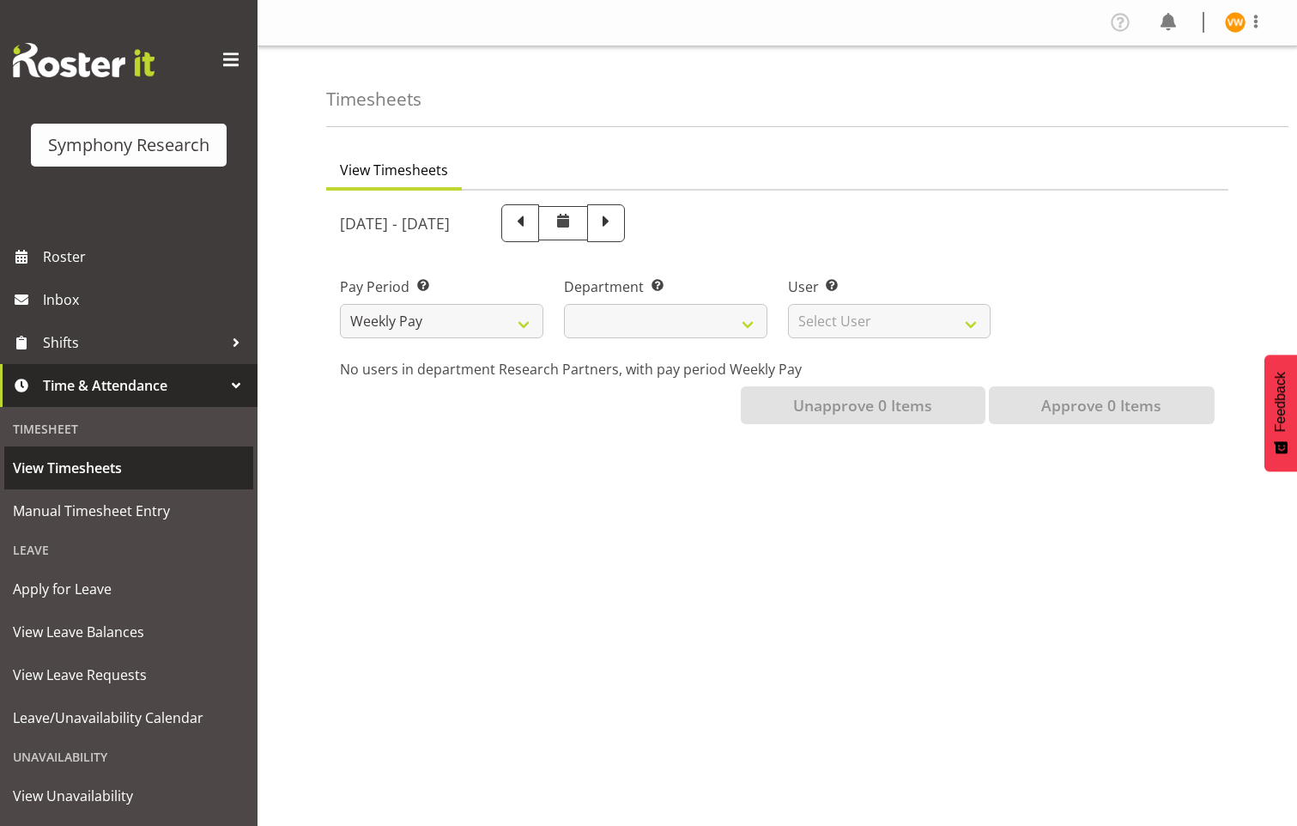
select select
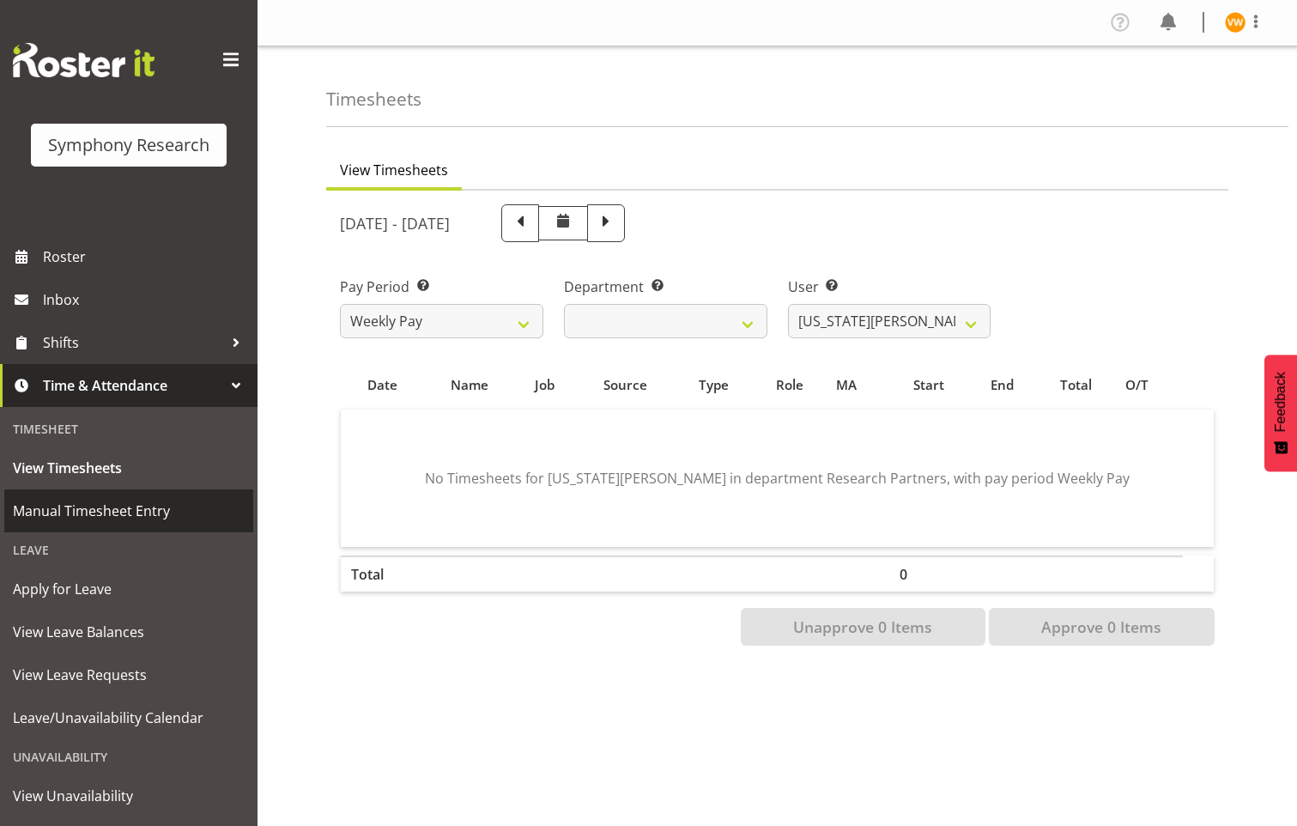
click at [72, 511] on span "Manual Timesheet Entry" at bounding box center [129, 511] width 232 height 26
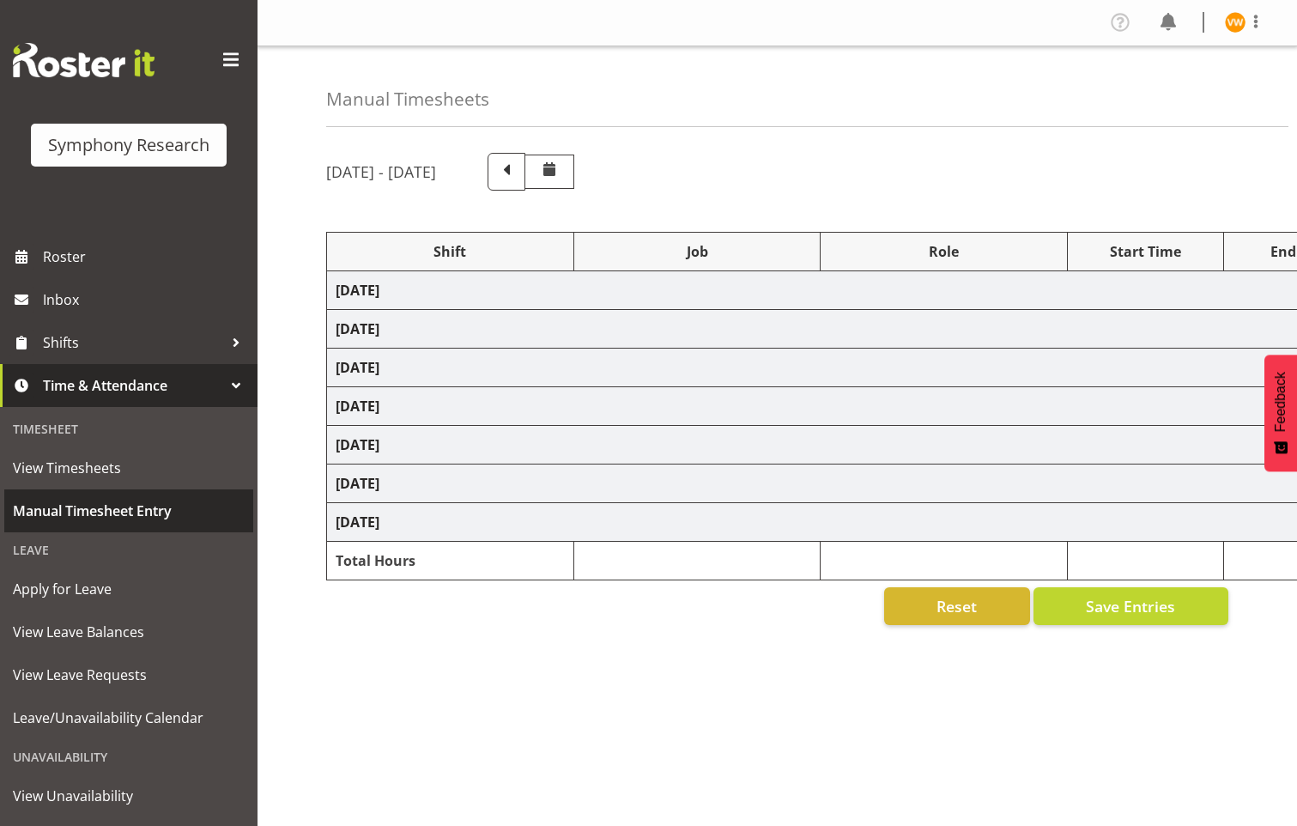
select select "67675"
select select "7759"
select select "47"
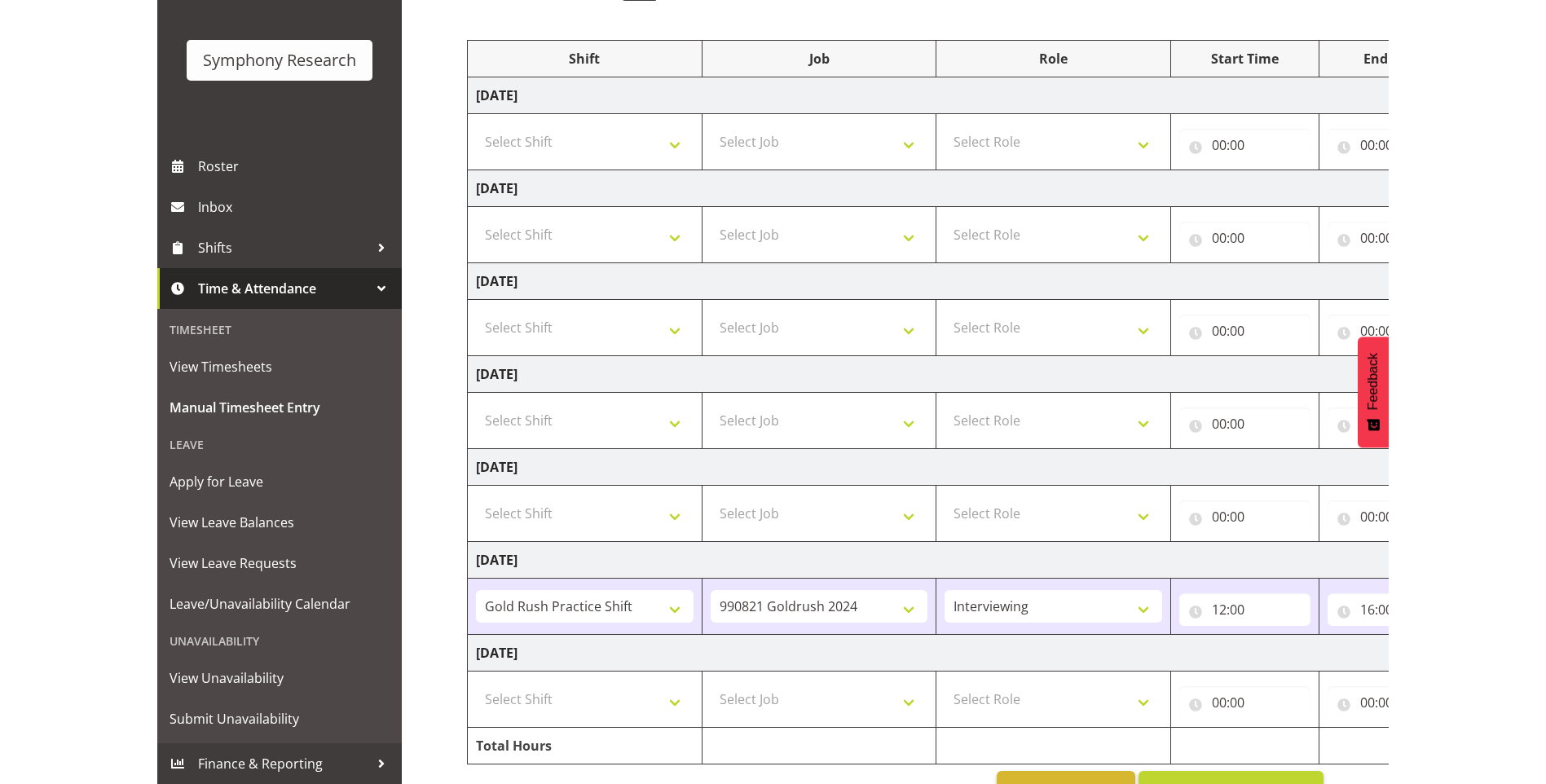
scroll to position [227, 0]
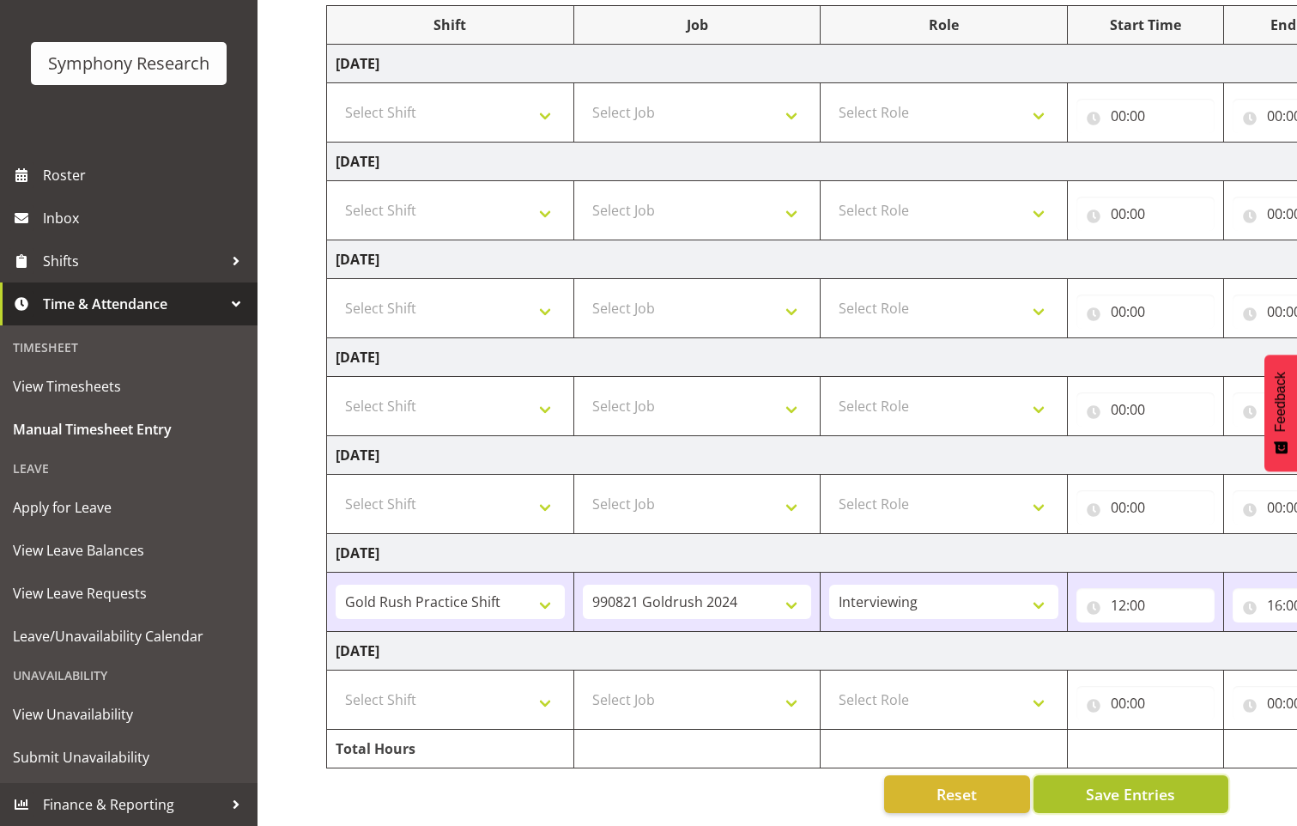
click at [1158, 790] on span "Save Entries" at bounding box center [1130, 794] width 89 height 22
click at [1111, 790] on span "Save Entries" at bounding box center [1130, 794] width 89 height 22
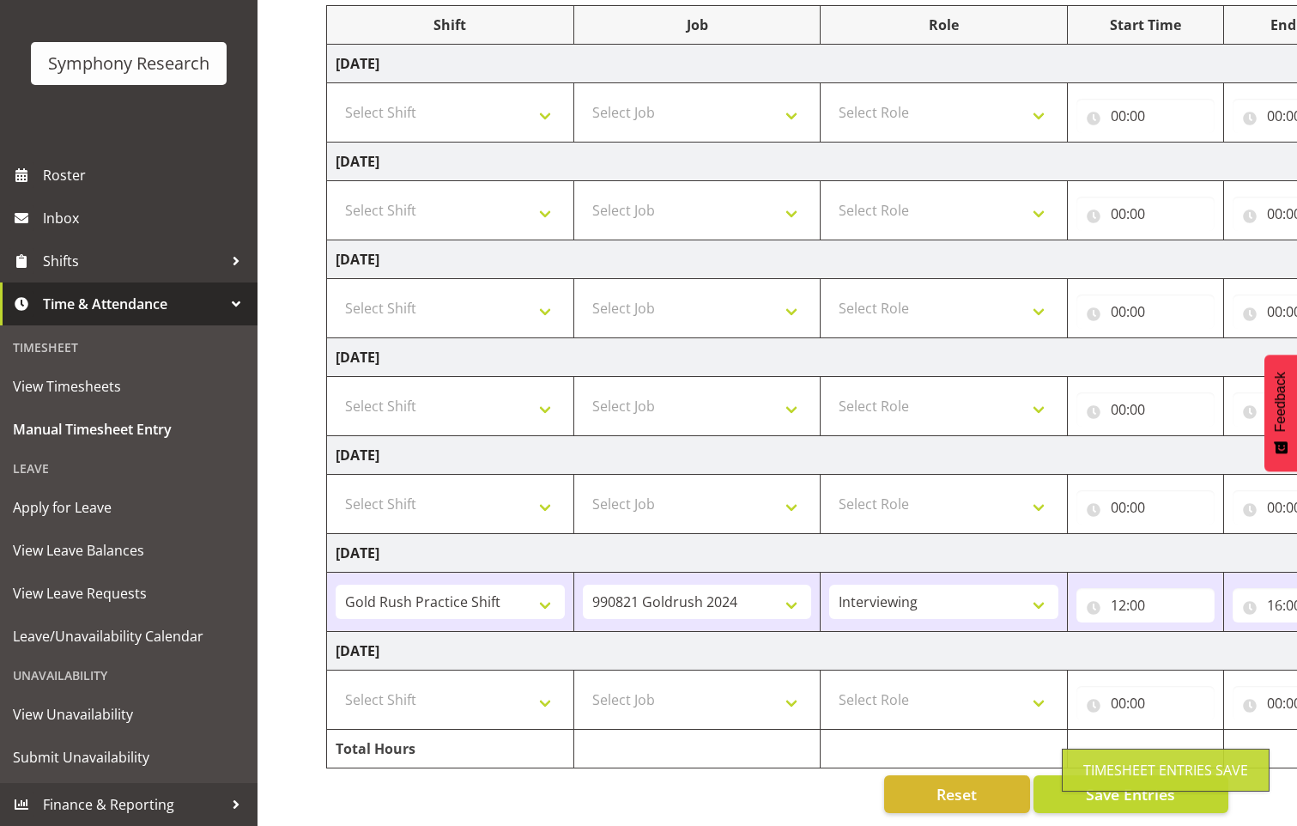
click at [1129, 782] on div "Timesheet Entries Save" at bounding box center [1166, 769] width 208 height 43
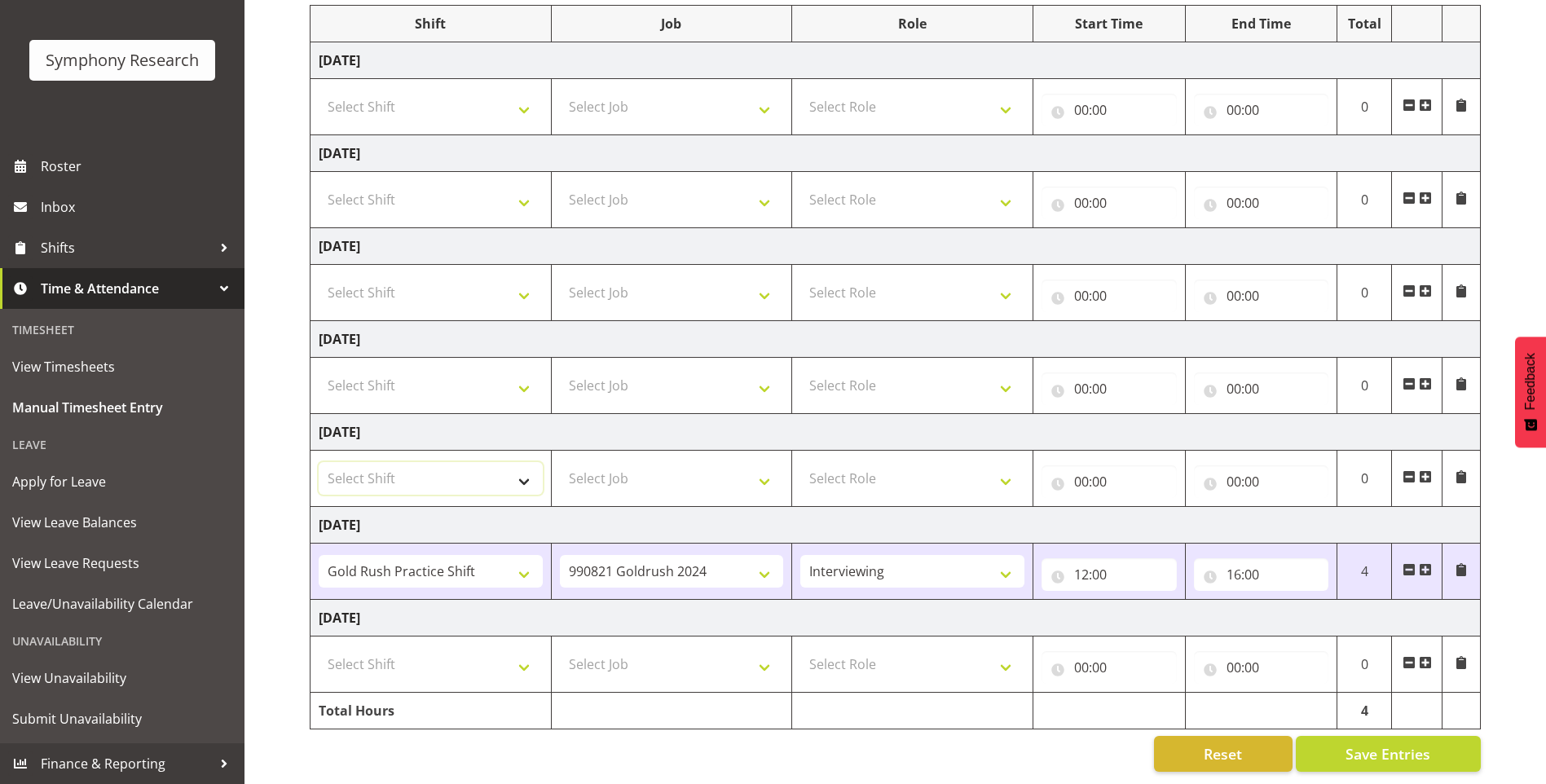
drag, startPoint x: 332, startPoint y: 61, endPoint x: 474, endPoint y: 457, distance: 420.7
click at [474, 462] on select "Select Shift !!Weekend Residential (Roster IT Shift Label) *Business 9/10am ~ 4…" at bounding box center [431, 478] width 224 height 32
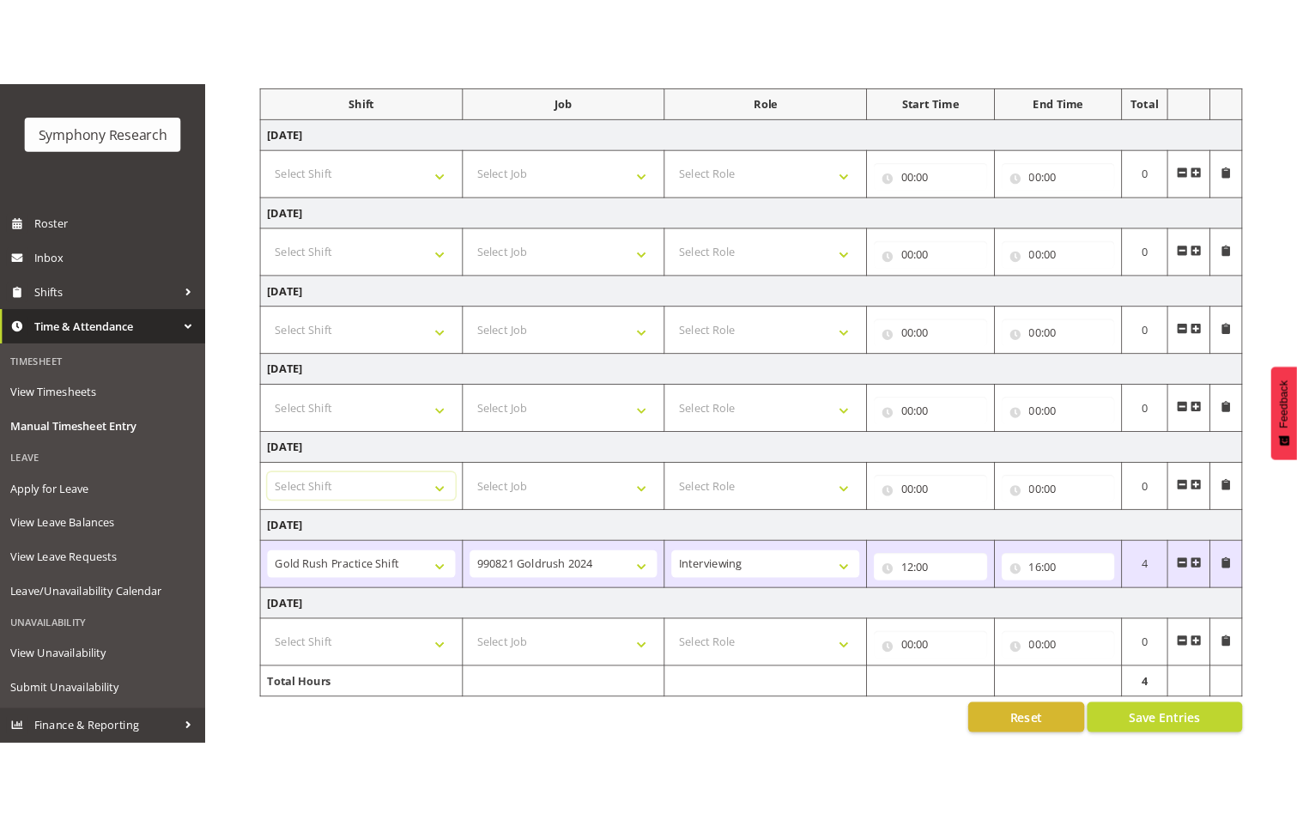
scroll to position [0, 0]
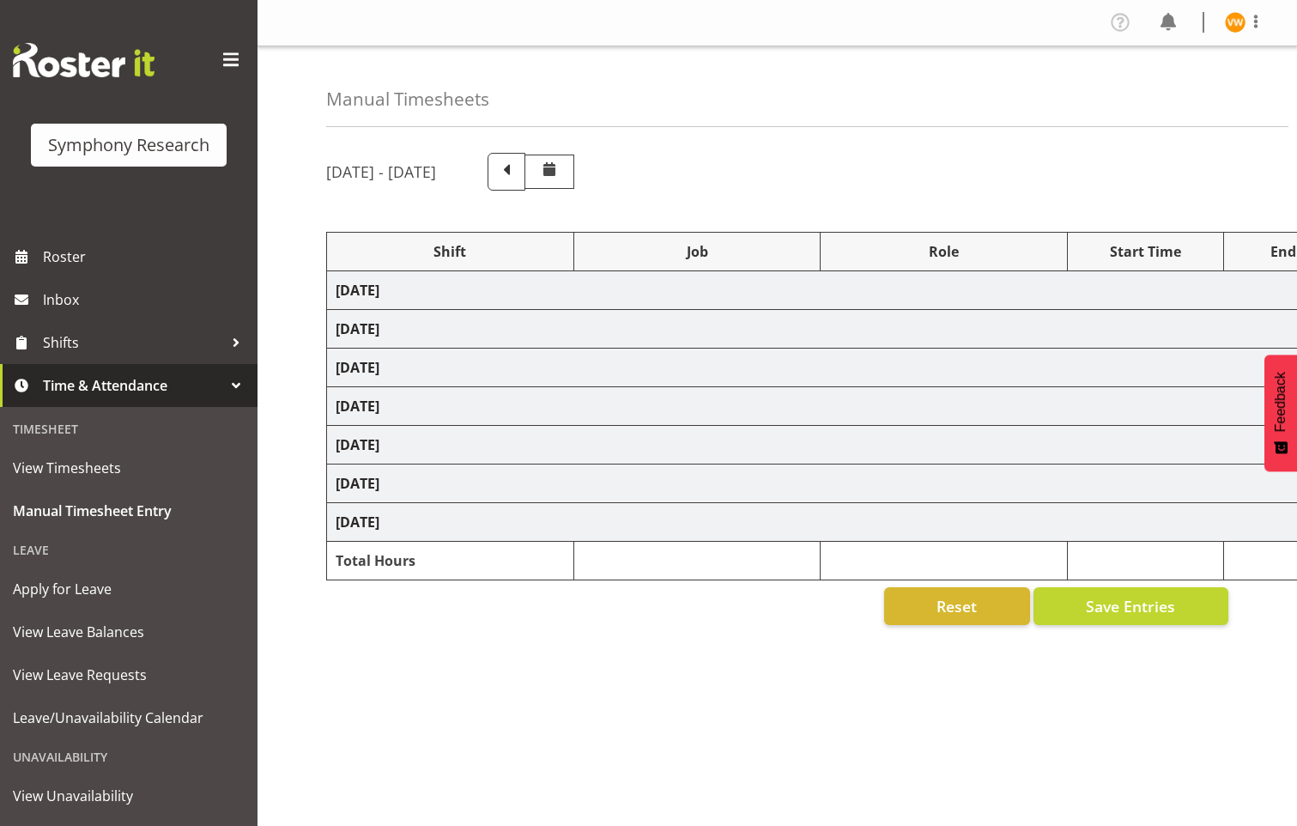
select select "67675"
select select "7759"
select select "47"
select select "67675"
select select "7759"
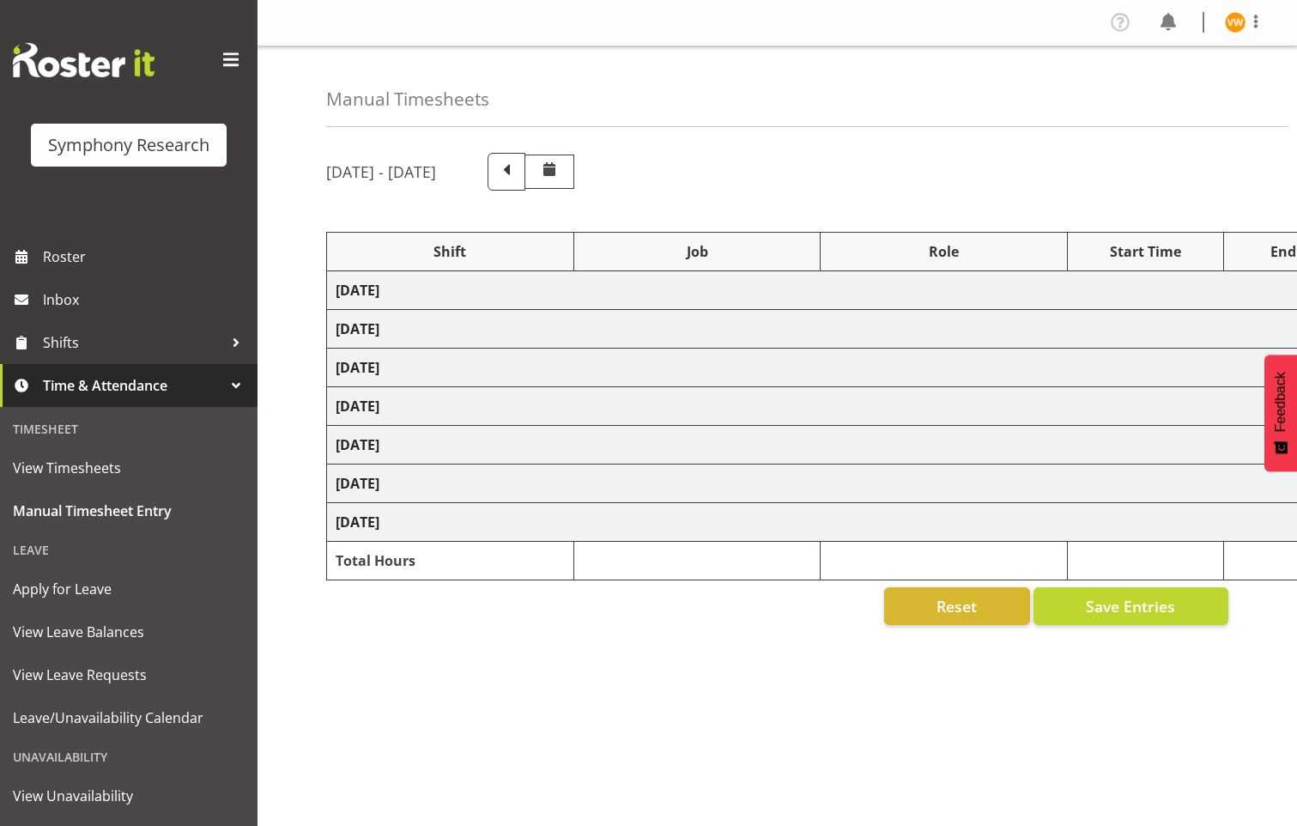
select select "47"
select select "67675"
select select "7759"
select select "47"
